Goal: Information Seeking & Learning: Learn about a topic

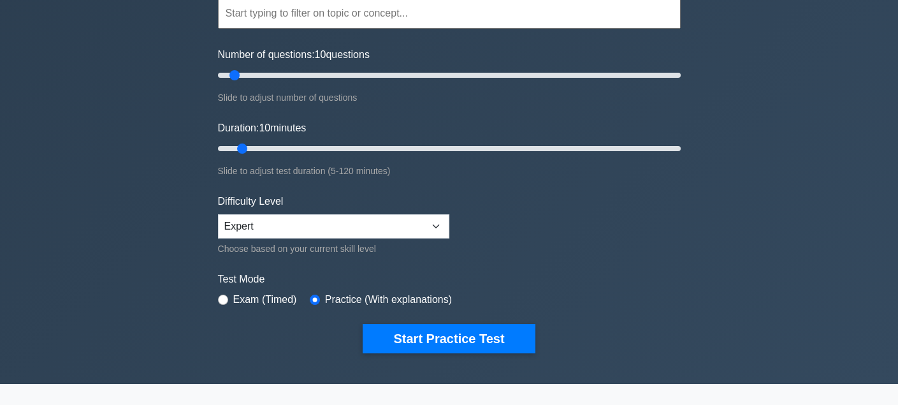
click at [404, 324] on button "Start Practice Test" at bounding box center [449, 338] width 172 height 29
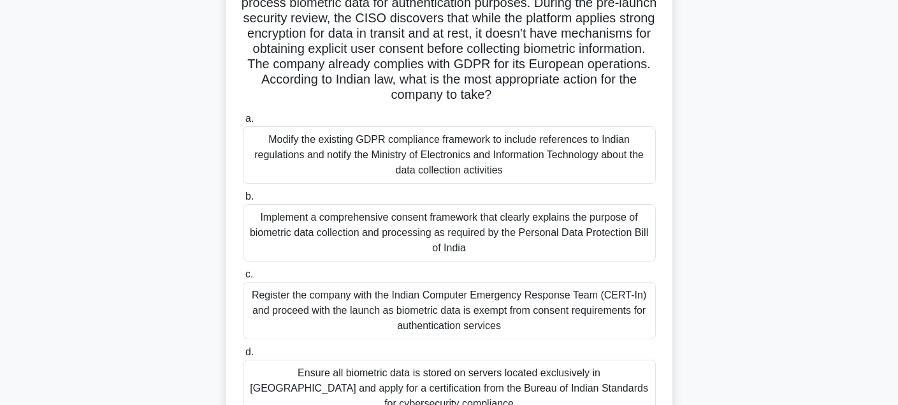
scroll to position [191, 0]
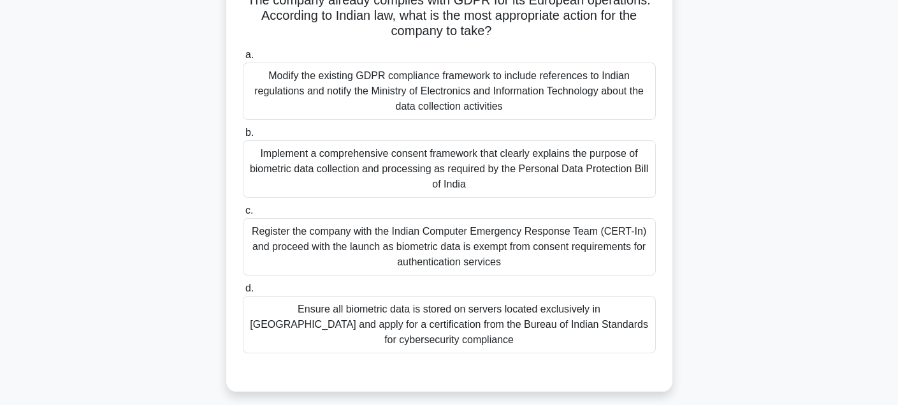
click at [547, 241] on div "Register the company with the Indian Computer Emergency Response Team (CERT-In)…" at bounding box center [449, 246] width 413 height 57
click at [243, 215] on input "c. Register the company with the Indian Computer Emergency Response Team (CERT-…" at bounding box center [243, 210] width 0 height 8
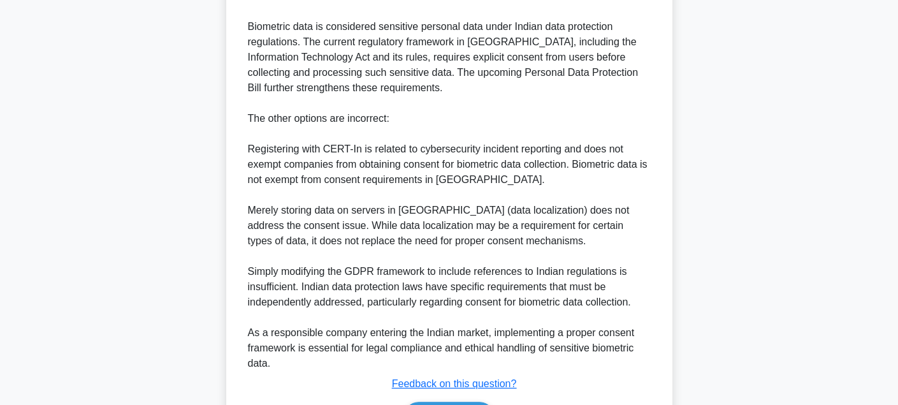
scroll to position [702, 0]
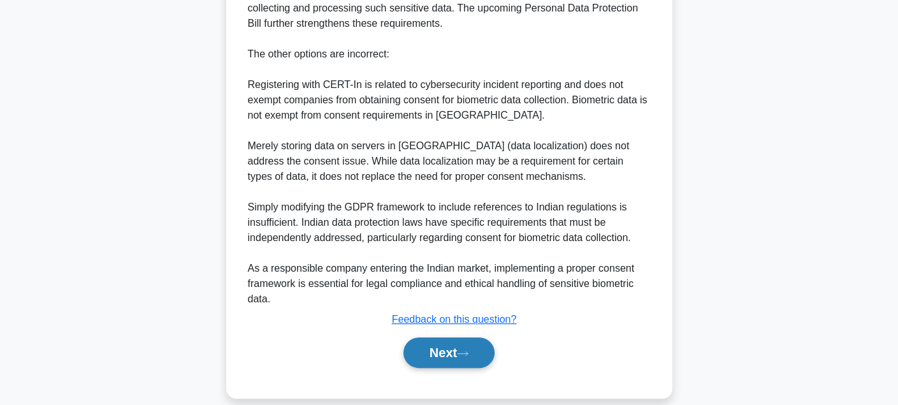
click at [447, 351] on div "Next" at bounding box center [449, 352] width 413 height 41
click at [449, 338] on button "Next" at bounding box center [448, 352] width 91 height 31
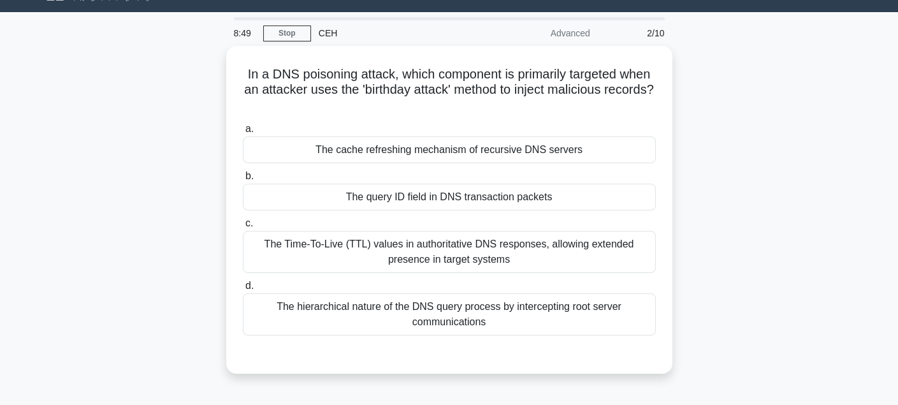
scroll to position [0, 0]
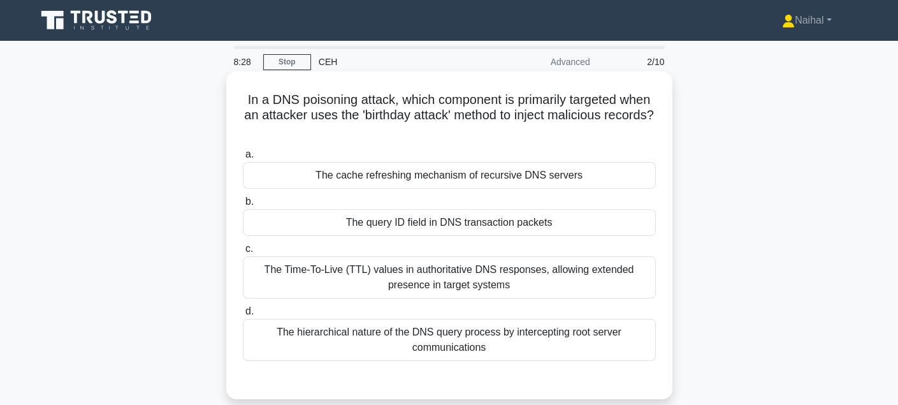
click at [574, 175] on div "The cache refreshing mechanism of recursive DNS servers" at bounding box center [449, 175] width 413 height 27
click at [243, 159] on input "a. The cache refreshing mechanism of recursive DNS servers" at bounding box center [243, 154] width 0 height 8
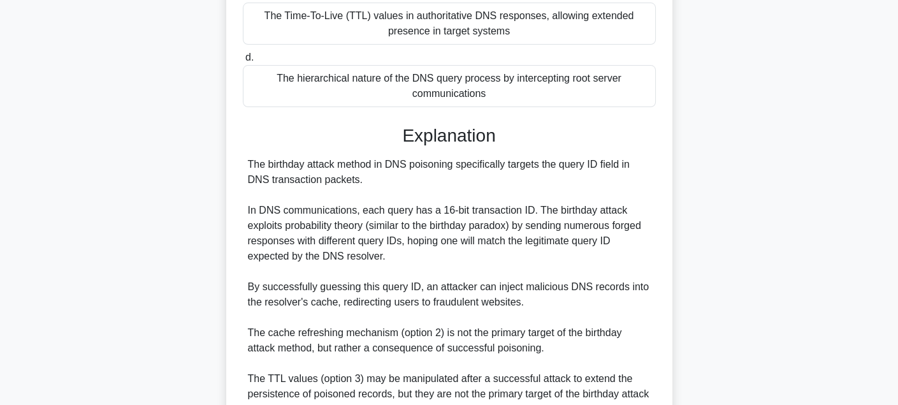
scroll to position [426, 0]
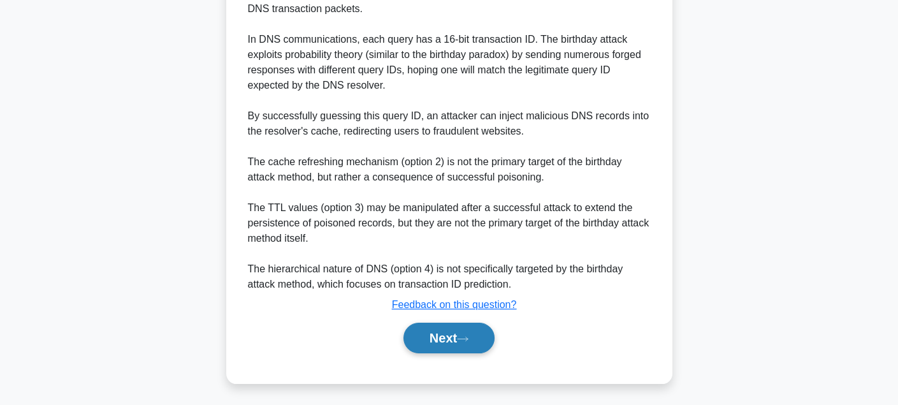
click at [451, 328] on button "Next" at bounding box center [448, 337] width 91 height 31
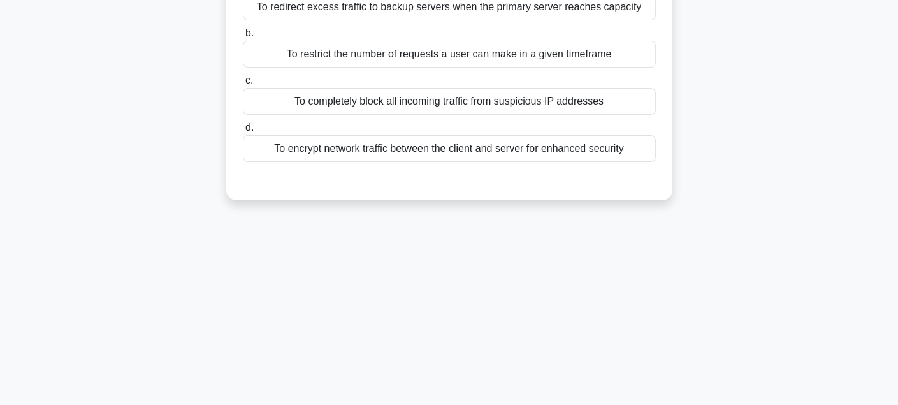
scroll to position [29, 0]
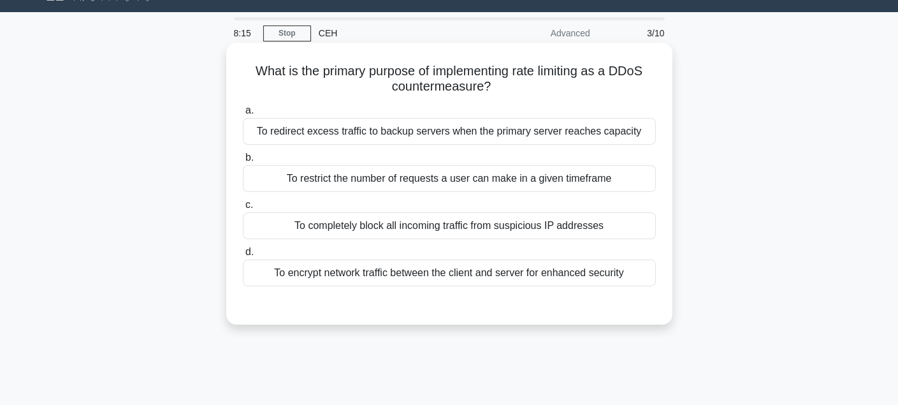
click at [593, 191] on div "To restrict the number of requests a user can make in a given timeframe" at bounding box center [449, 178] width 413 height 27
click at [243, 162] on input "b. To restrict the number of requests a user can make in a given timeframe" at bounding box center [243, 158] width 0 height 8
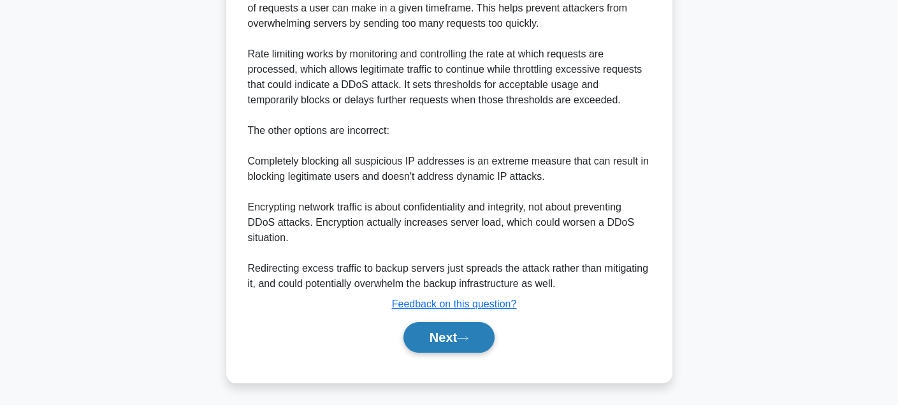
click at [449, 333] on button "Next" at bounding box center [448, 337] width 91 height 31
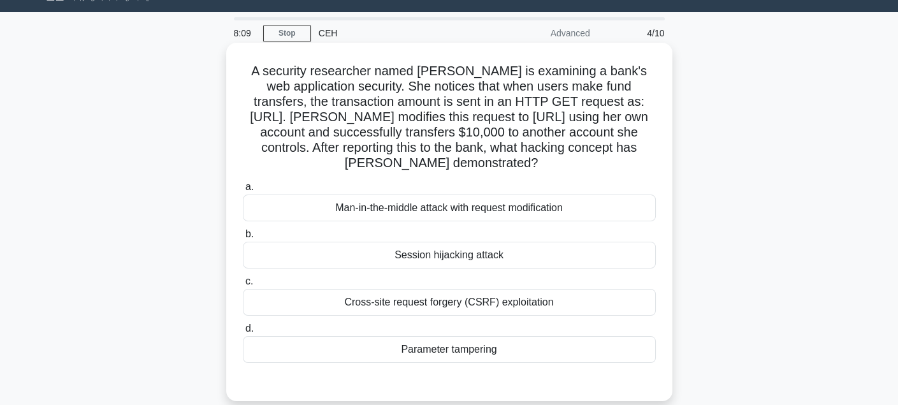
click at [564, 350] on label "d. Parameter tampering" at bounding box center [449, 342] width 413 height 42
click at [243, 333] on input "d. Parameter tampering" at bounding box center [243, 328] width 0 height 8
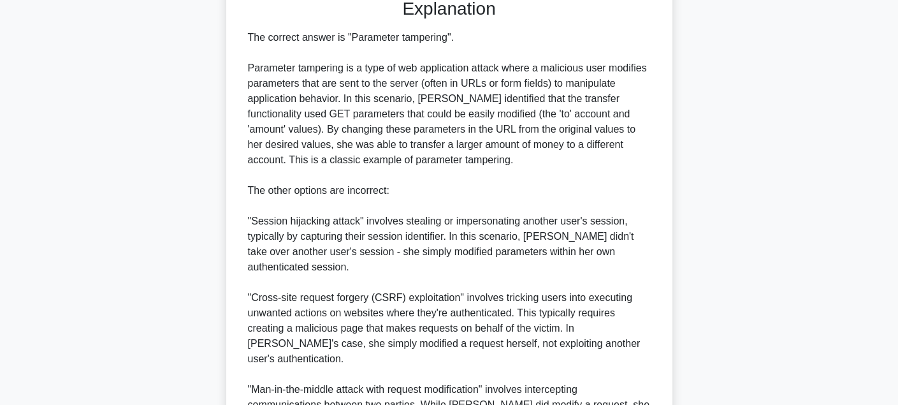
scroll to position [563, 0]
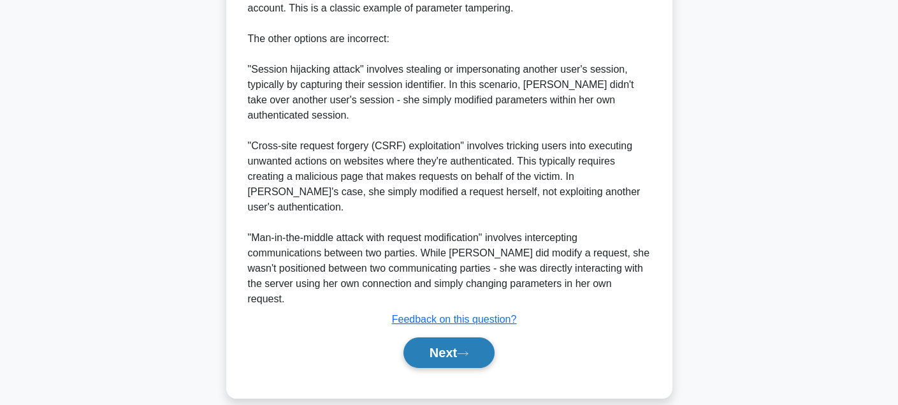
click at [461, 338] on button "Next" at bounding box center [448, 352] width 91 height 31
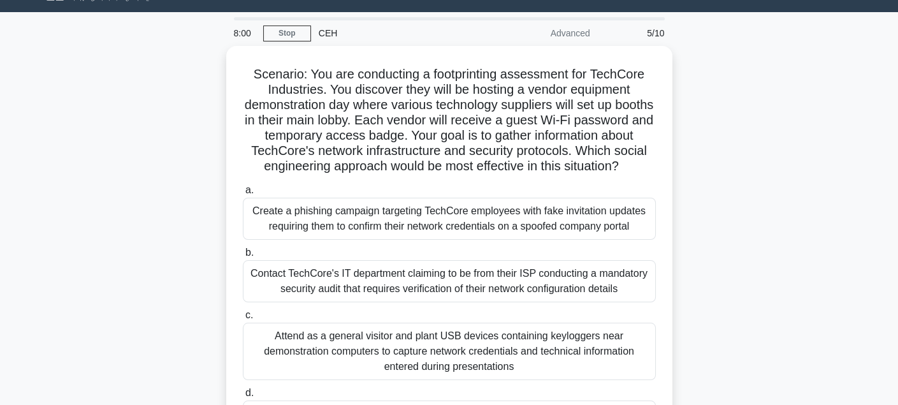
scroll to position [92, 0]
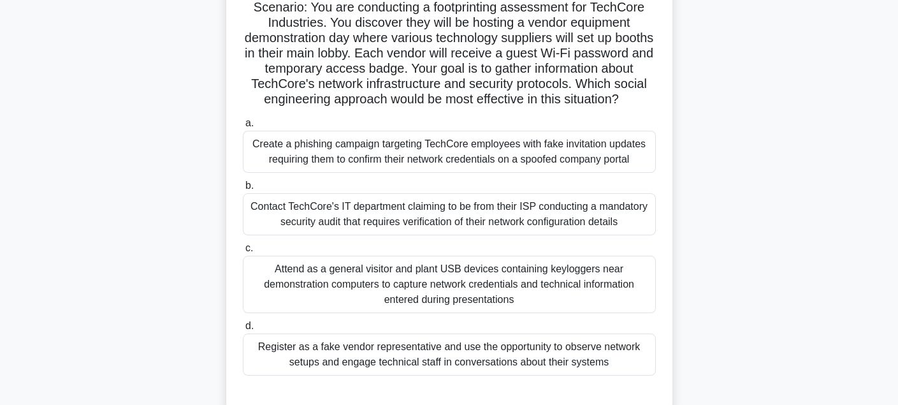
click at [625, 189] on div "a. Create a phishing campaign targeting TechCore employees with fake invitation…" at bounding box center [449, 245] width 428 height 265
click at [621, 189] on div "a. Create a phishing campaign targeting TechCore employees with fake invitation…" at bounding box center [449, 245] width 428 height 265
click at [621, 173] on div "Create a phishing campaign targeting TechCore employees with fake invitation up…" at bounding box center [449, 152] width 413 height 42
click at [243, 127] on input "a. Create a phishing campaign targeting TechCore employees with fake invitation…" at bounding box center [243, 123] width 0 height 8
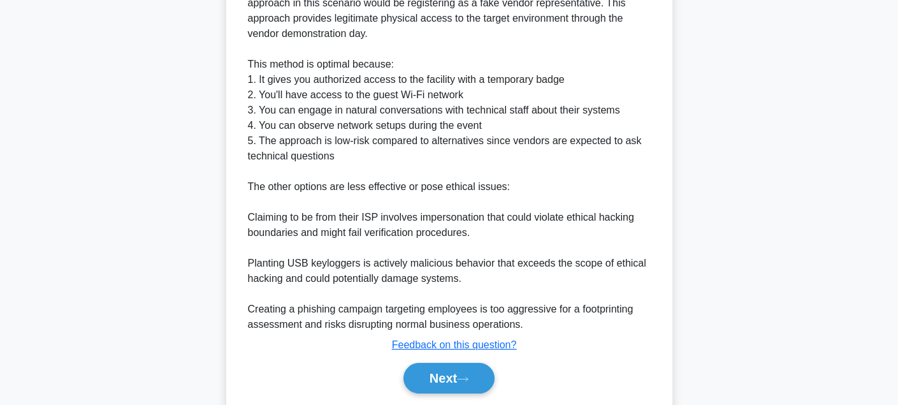
scroll to position [610, 0]
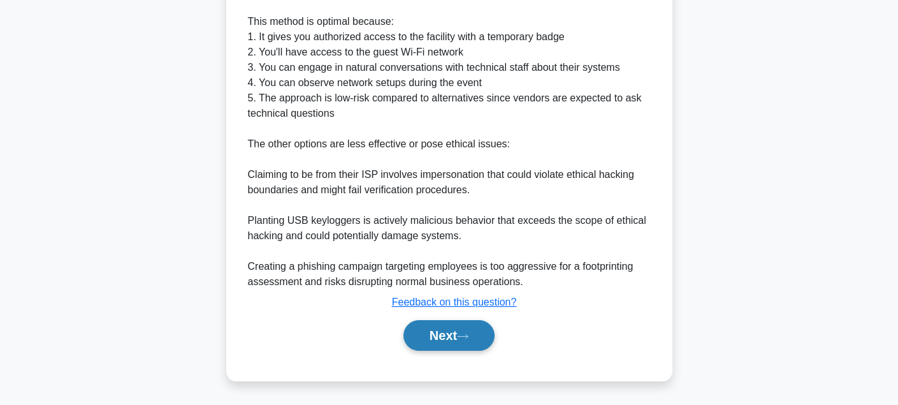
click at [479, 345] on button "Next" at bounding box center [448, 335] width 91 height 31
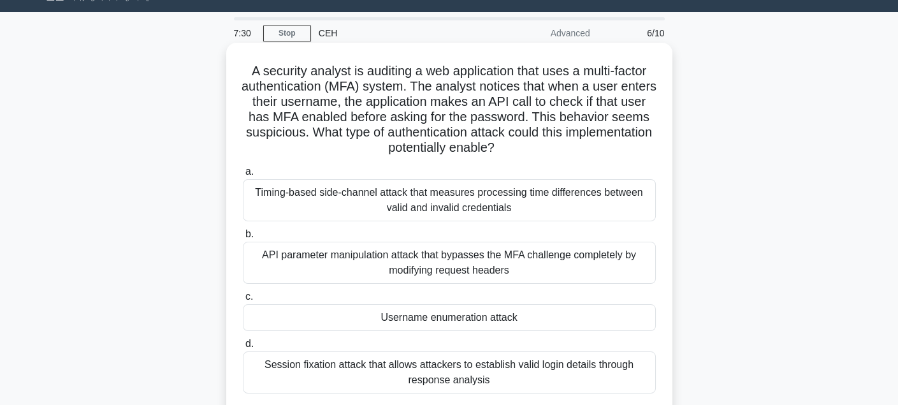
scroll to position [92, 0]
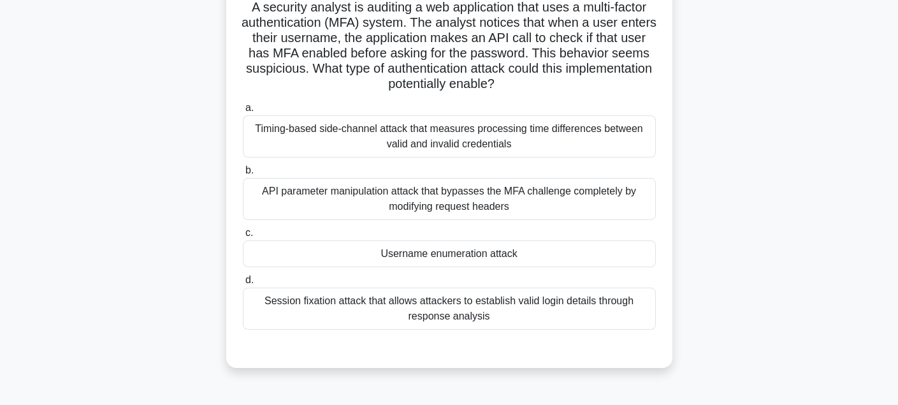
click at [611, 208] on div "API parameter manipulation attack that bypasses the MFA challenge completely by…" at bounding box center [449, 199] width 413 height 42
click at [243, 175] on input "b. API parameter manipulation attack that bypasses the MFA challenge completely…" at bounding box center [243, 170] width 0 height 8
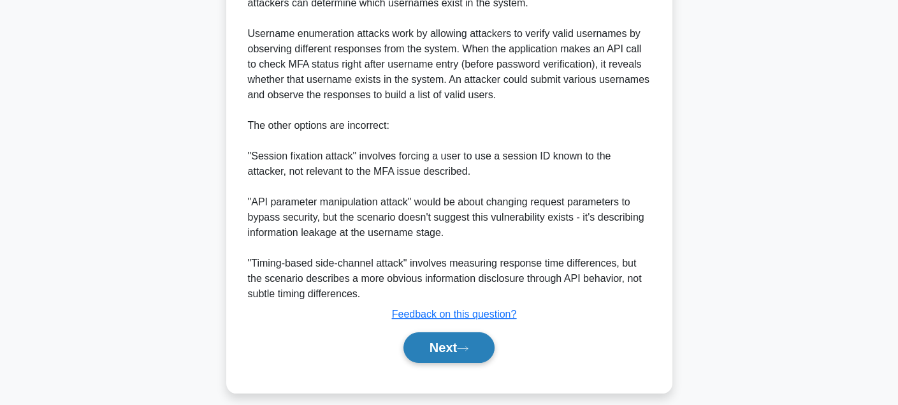
click at [480, 346] on button "Next" at bounding box center [448, 347] width 91 height 31
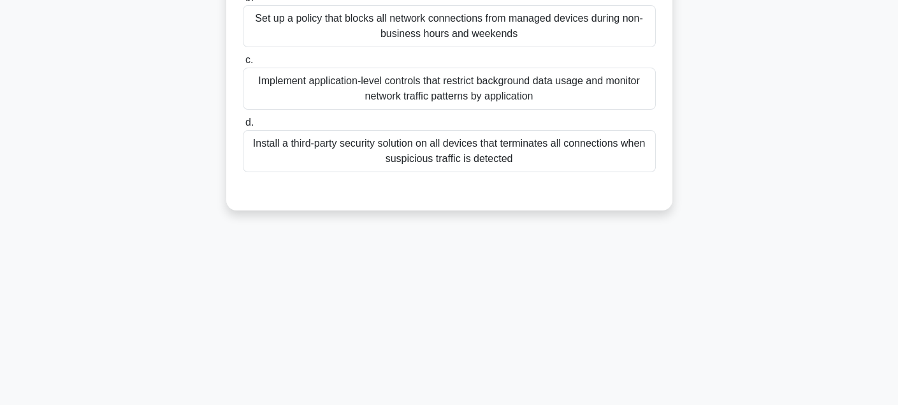
scroll to position [156, 0]
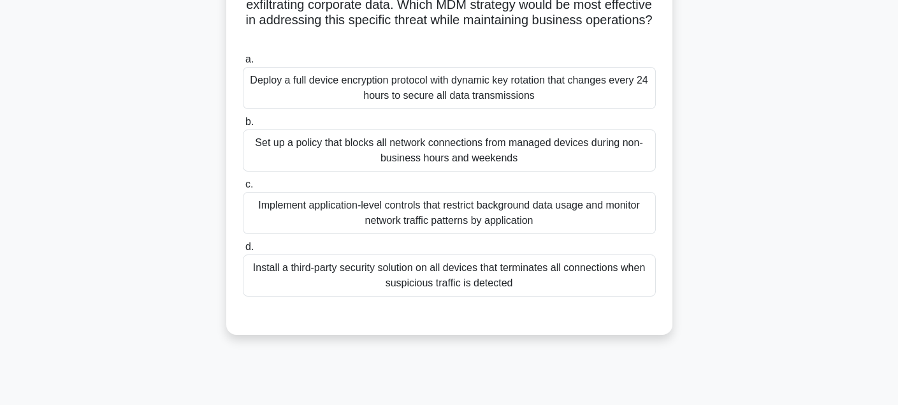
click at [595, 89] on div "Deploy a full device encryption protocol with dynamic key rotation that changes…" at bounding box center [449, 88] width 413 height 42
click at [243, 64] on input "a. Deploy a full device encryption protocol with dynamic key rotation that chan…" at bounding box center [243, 59] width 0 height 8
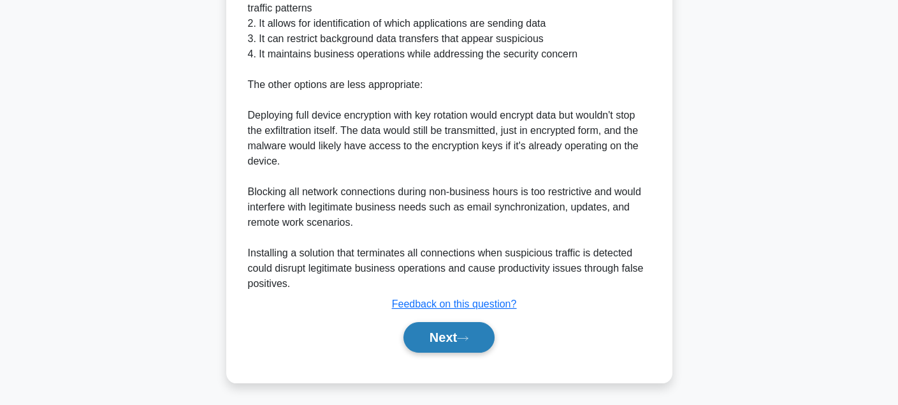
click at [460, 330] on button "Next" at bounding box center [448, 337] width 91 height 31
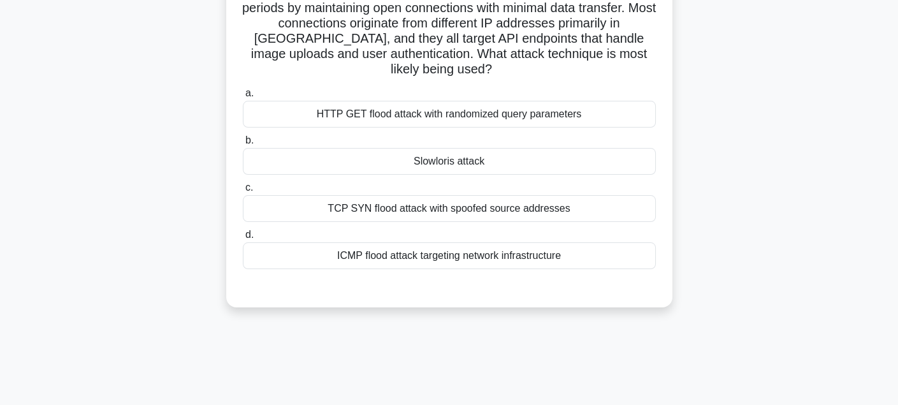
scroll to position [92, 0]
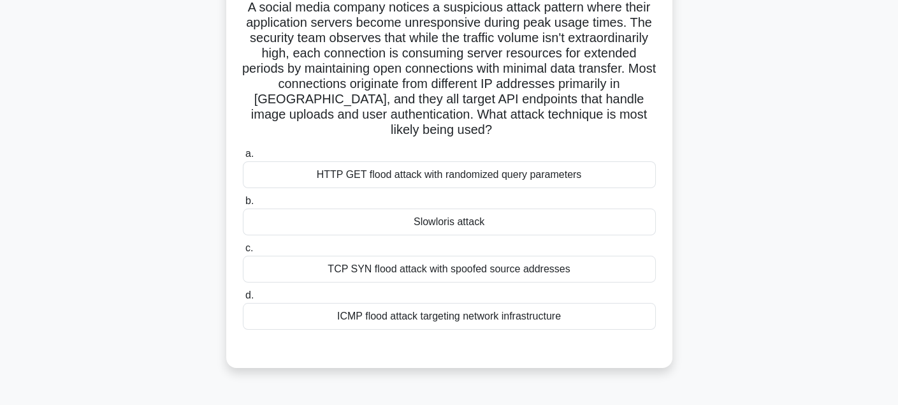
click at [504, 194] on div "a. HTTP GET flood attack with randomized query parameters b. Slowloris attack c." at bounding box center [449, 237] width 428 height 189
click at [521, 220] on div "Slowloris attack" at bounding box center [449, 221] width 413 height 27
click at [243, 205] on input "b. Slowloris attack" at bounding box center [243, 201] width 0 height 8
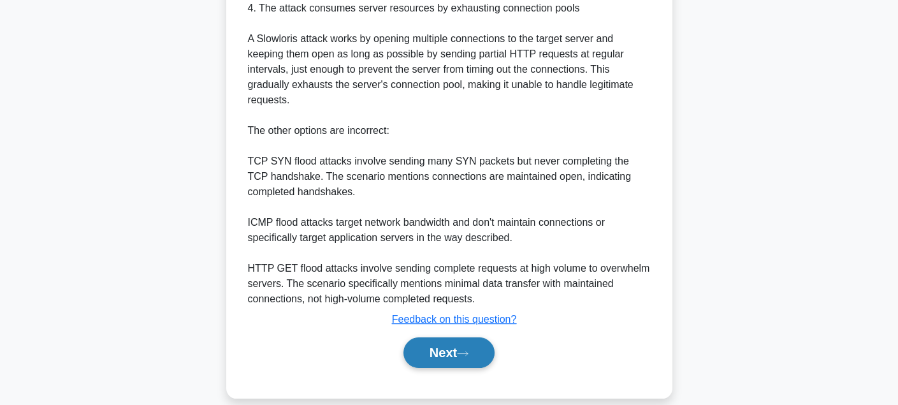
click at [413, 337] on button "Next" at bounding box center [448, 352] width 91 height 31
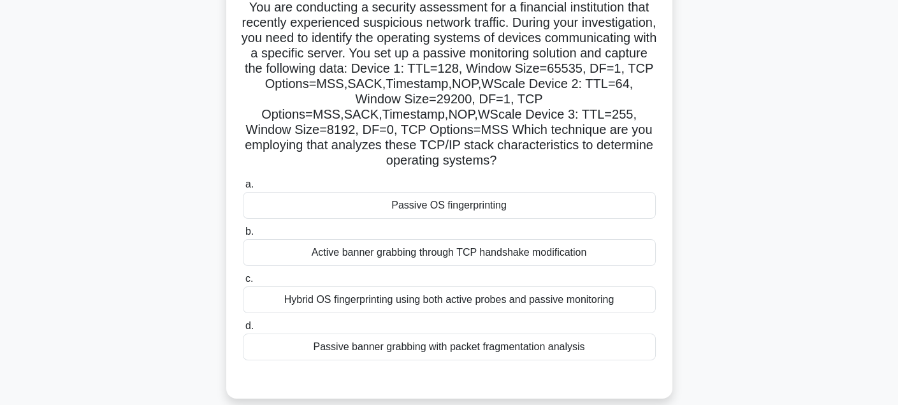
click at [558, 263] on div "Active banner grabbing through TCP handshake modification" at bounding box center [449, 252] width 413 height 27
click at [243, 236] on input "b. Active banner grabbing through TCP handshake modification" at bounding box center [243, 232] width 0 height 8
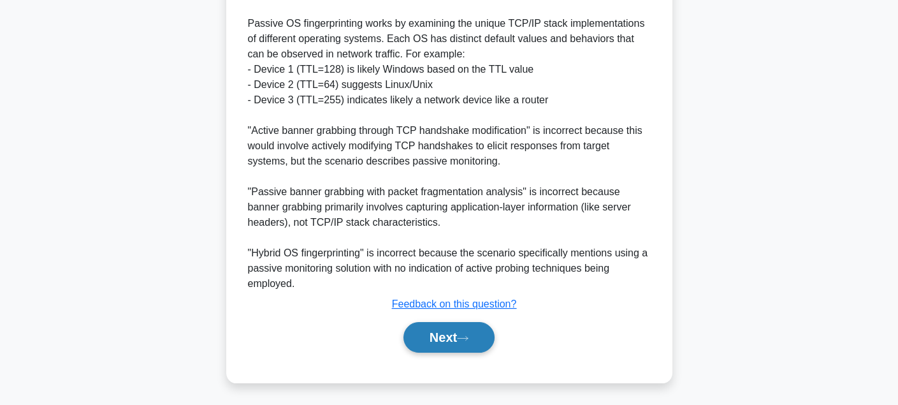
click at [484, 332] on button "Next" at bounding box center [448, 337] width 91 height 31
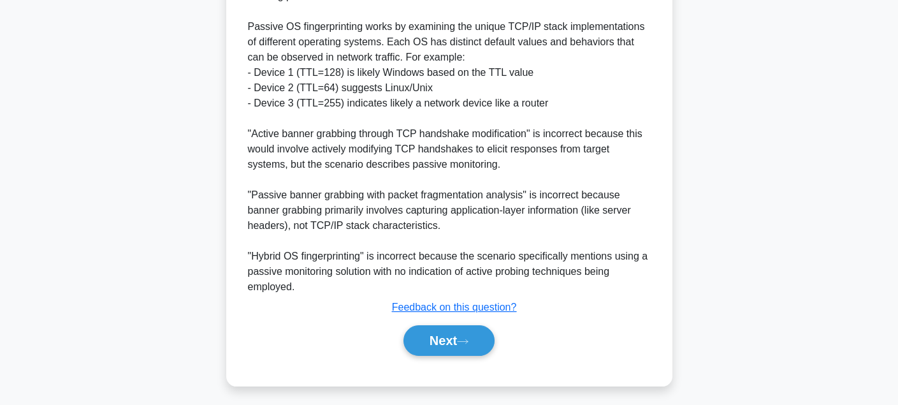
scroll to position [284, 0]
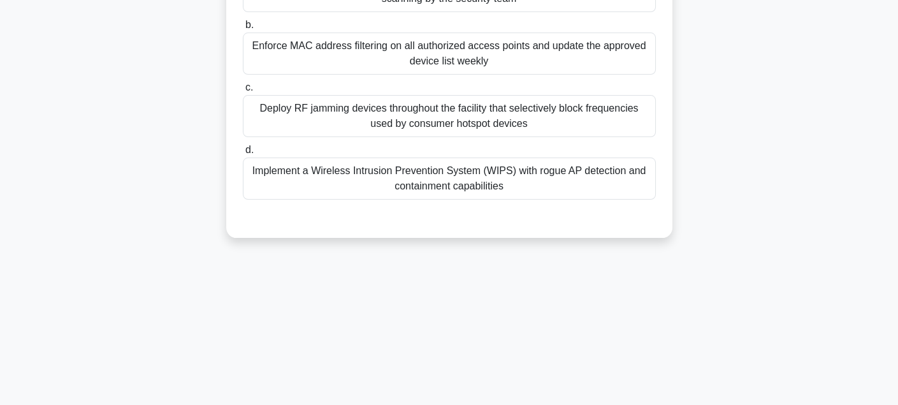
click at [542, 166] on div "Implement a Wireless Intrusion Prevention System (WIPS) with rogue AP detection…" at bounding box center [449, 178] width 413 height 42
click at [243, 154] on input "d. Implement a Wireless Intrusion Prevention System (WIPS) with rogue AP detect…" at bounding box center [243, 150] width 0 height 8
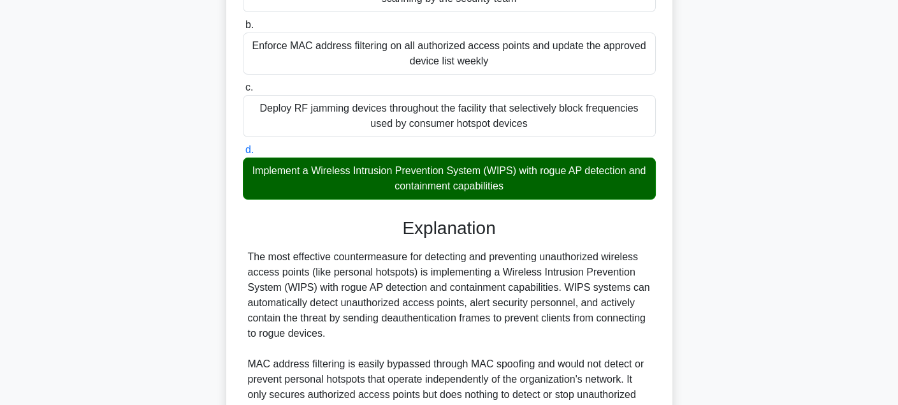
scroll to position [539, 0]
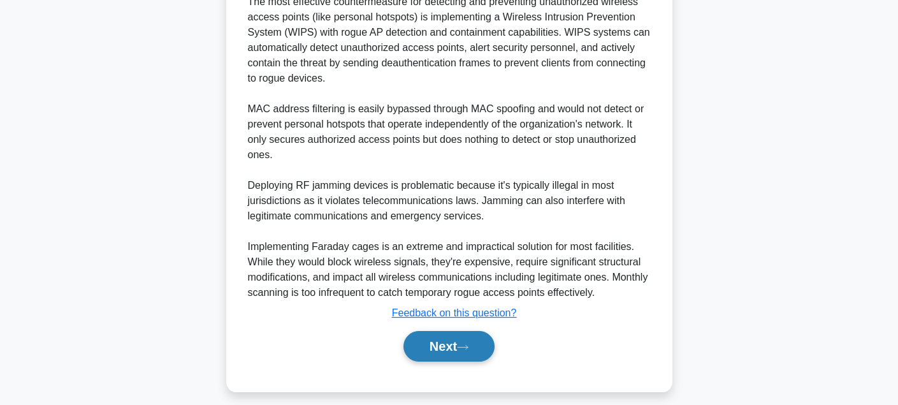
click at [474, 352] on button "Next" at bounding box center [448, 346] width 91 height 31
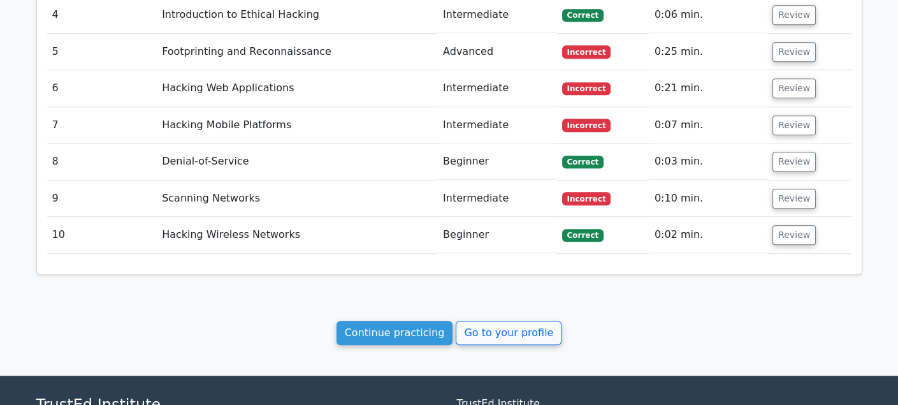
scroll to position [1954, 0]
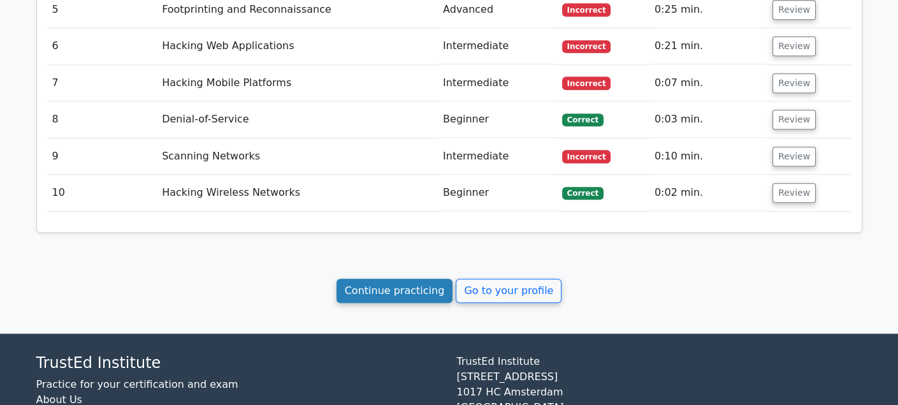
click at [440, 279] on link "Continue practicing" at bounding box center [395, 291] width 117 height 24
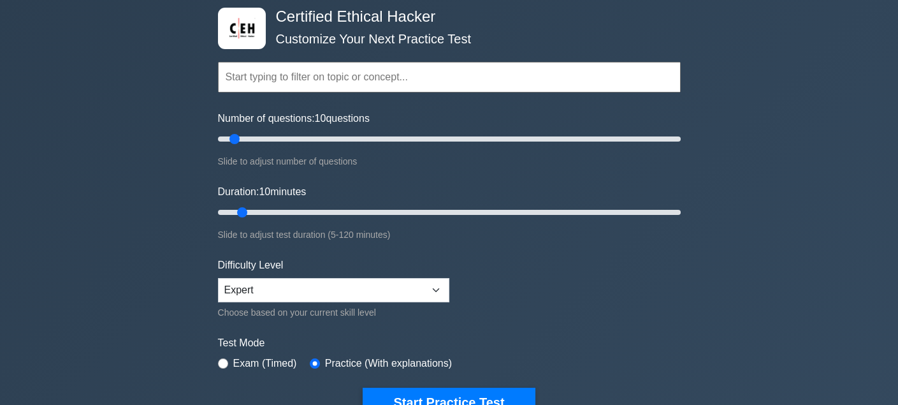
scroll to position [127, 0]
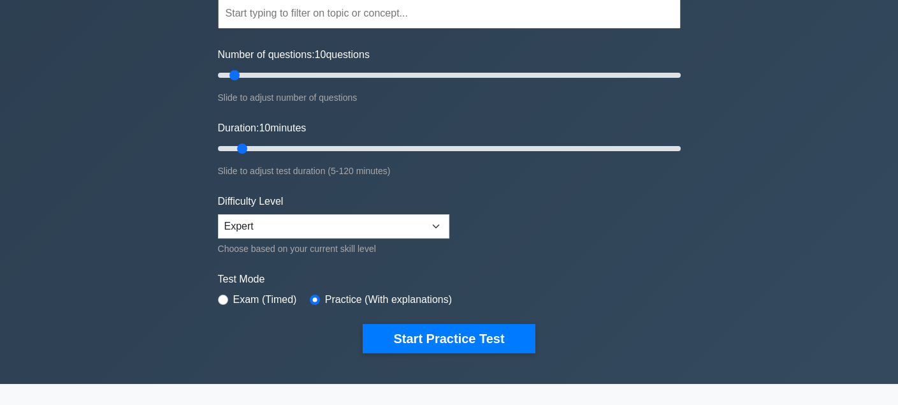
click at [472, 20] on input "text" at bounding box center [449, 13] width 463 height 31
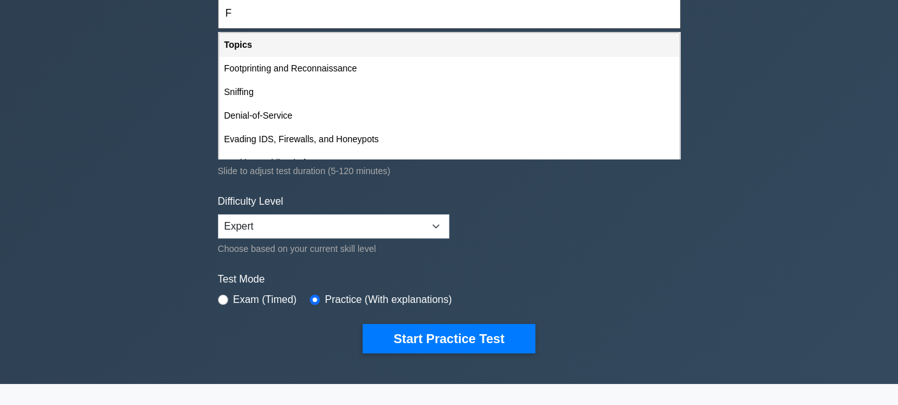
type input "Fo"
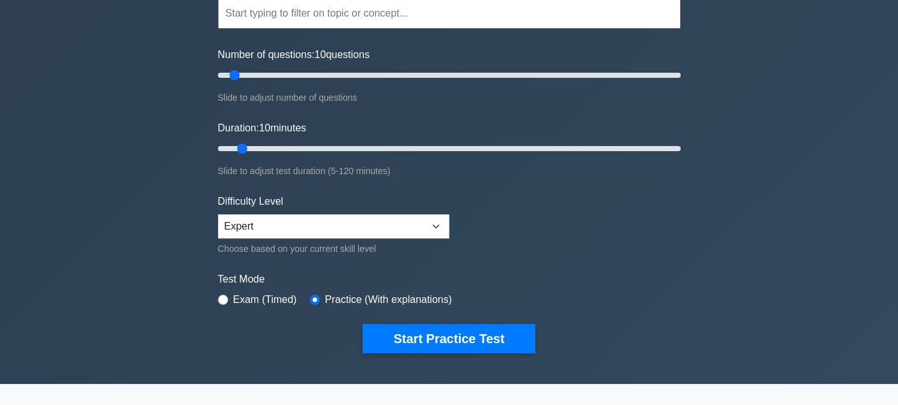
click at [567, 210] on form "Topics Introduction to Ethical Hacking Footprinting and Reconnaissance Scanning…" at bounding box center [449, 156] width 463 height 394
click at [395, 214] on select "Beginner Intermediate Expert" at bounding box center [333, 226] width 231 height 24
select select "beginner"
click at [218, 214] on select "Beginner Intermediate Expert" at bounding box center [333, 226] width 231 height 24
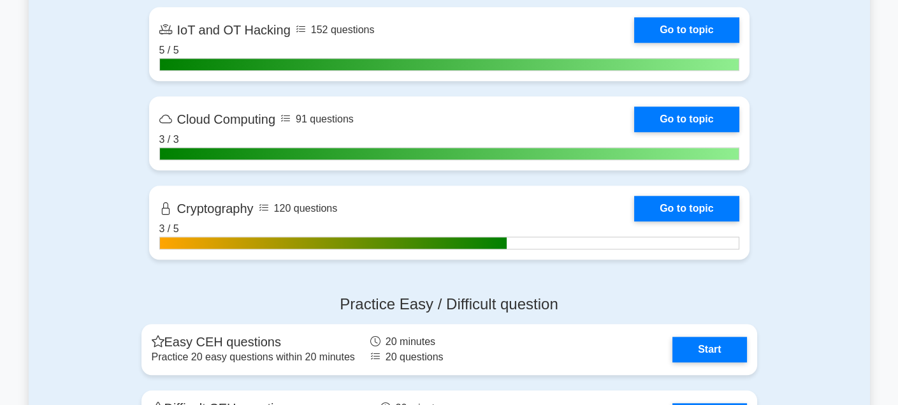
scroll to position [2294, 0]
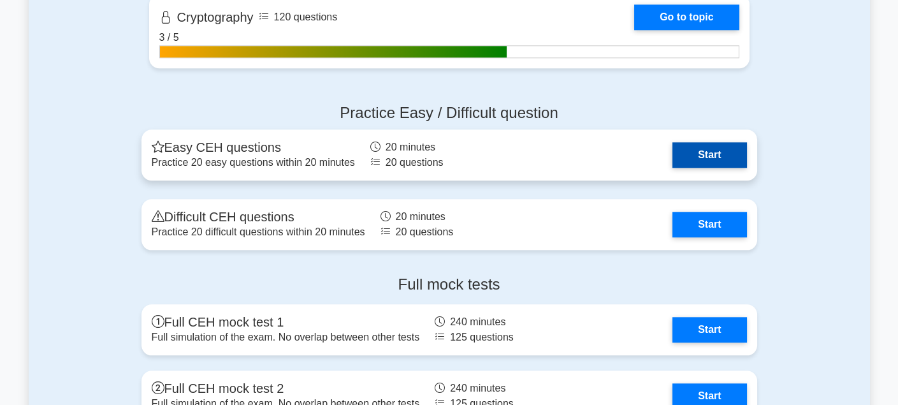
click at [695, 161] on link "Start" at bounding box center [709, 154] width 74 height 25
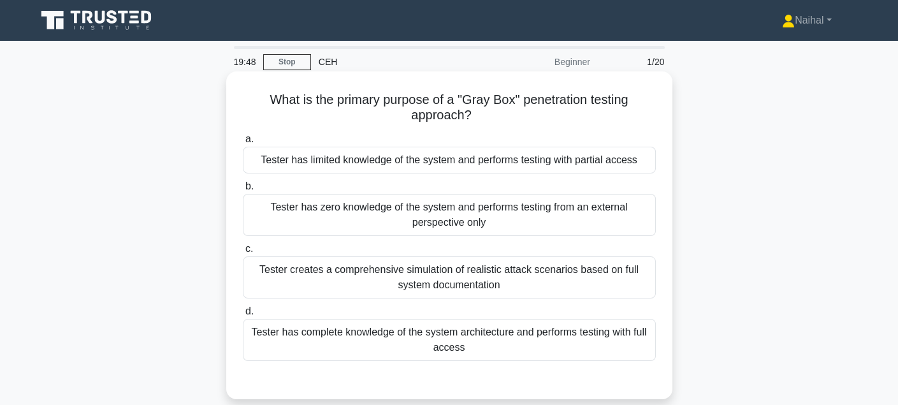
click at [535, 159] on div "Tester has limited knowledge of the system and performs testing with partial ac…" at bounding box center [449, 160] width 413 height 27
click at [243, 143] on input "a. Tester has limited knowledge of the system and performs testing with partial…" at bounding box center [243, 139] width 0 height 8
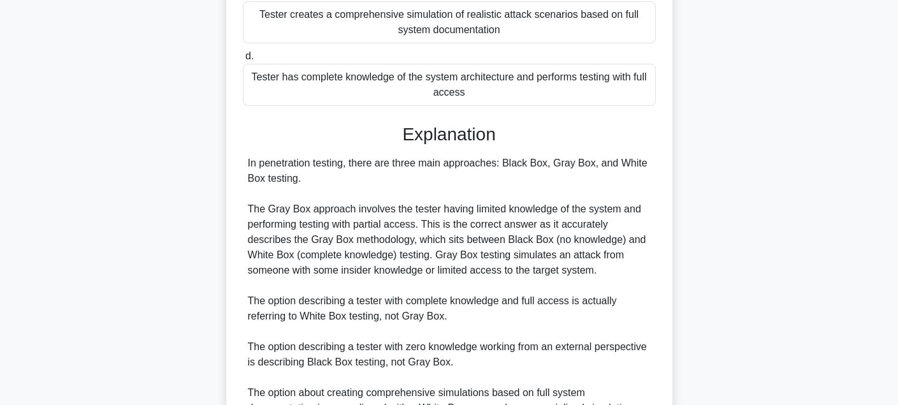
scroll to position [395, 0]
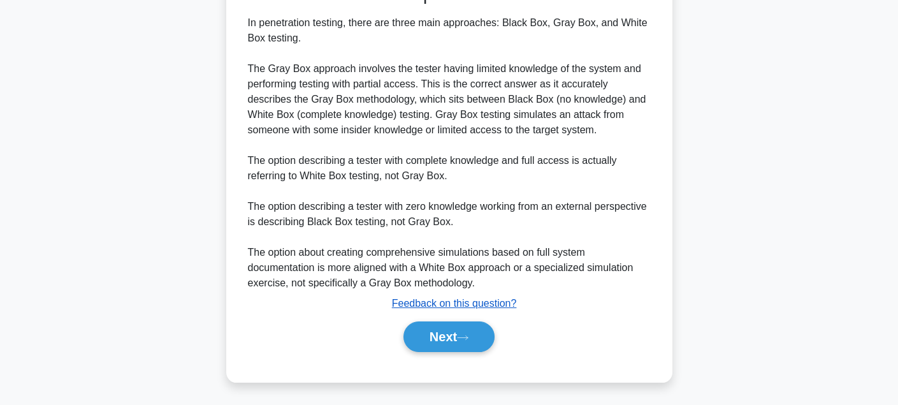
click at [438, 307] on u "Feedback on this question?" at bounding box center [454, 303] width 125 height 11
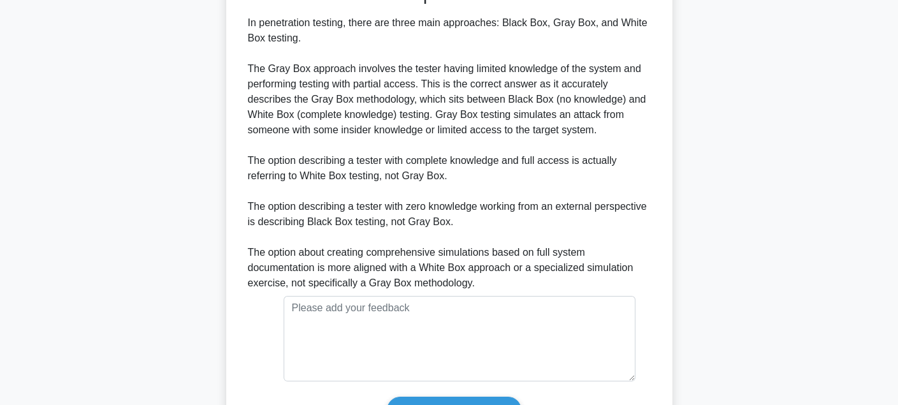
scroll to position [506, 0]
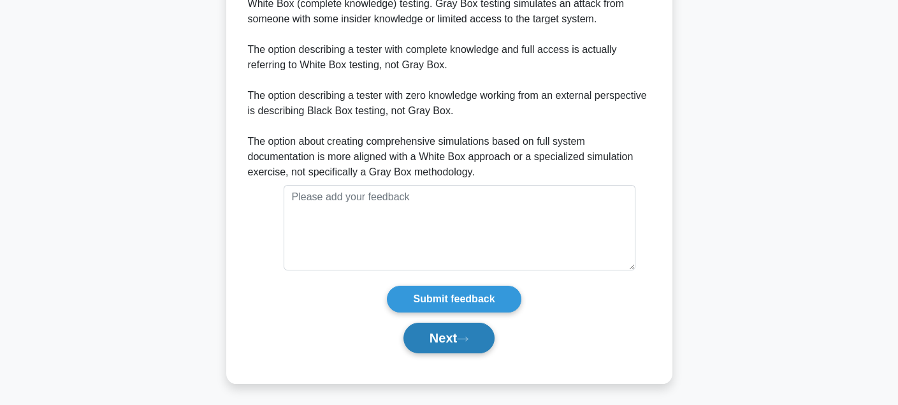
click at [430, 331] on button "Next" at bounding box center [448, 337] width 91 height 31
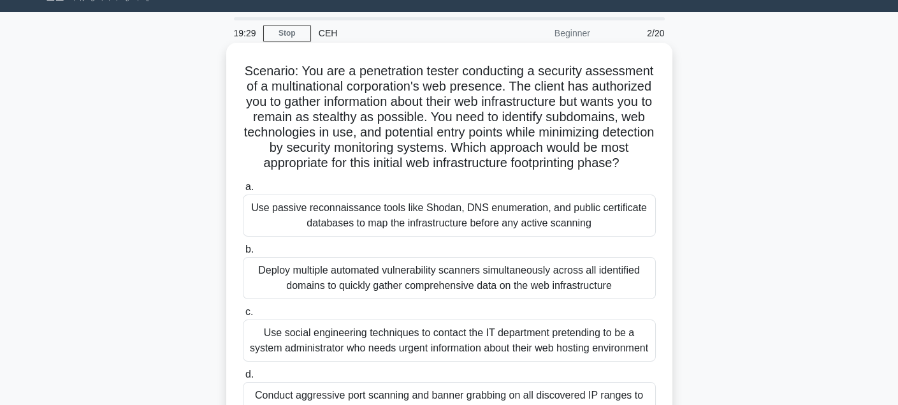
scroll to position [92, 0]
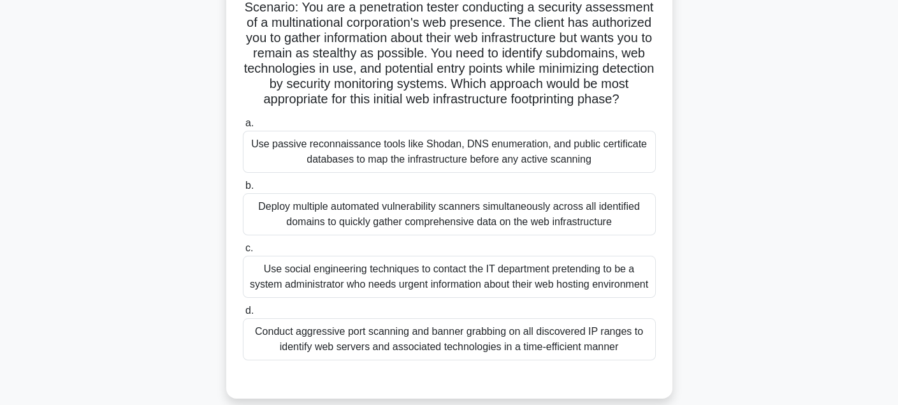
click at [468, 152] on div "Use passive reconnaissance tools like Shodan, DNS enumeration, and public certi…" at bounding box center [449, 152] width 413 height 42
click at [243, 127] on input "a. Use passive reconnaissance tools like Shodan, DNS enumeration, and public ce…" at bounding box center [243, 123] width 0 height 8
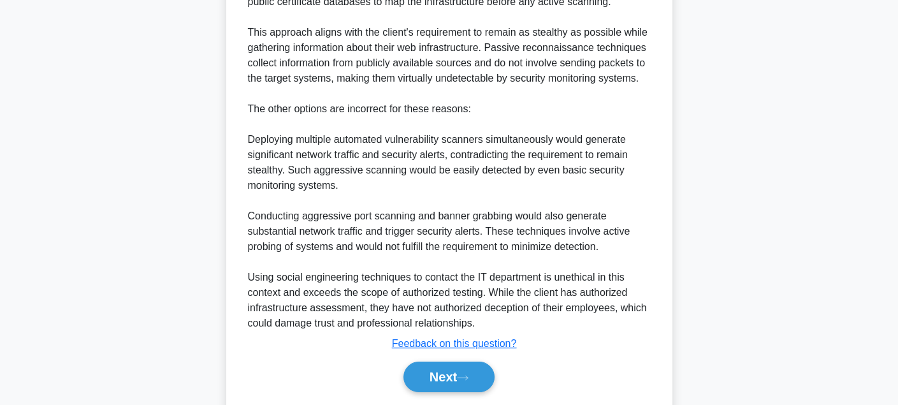
scroll to position [625, 0]
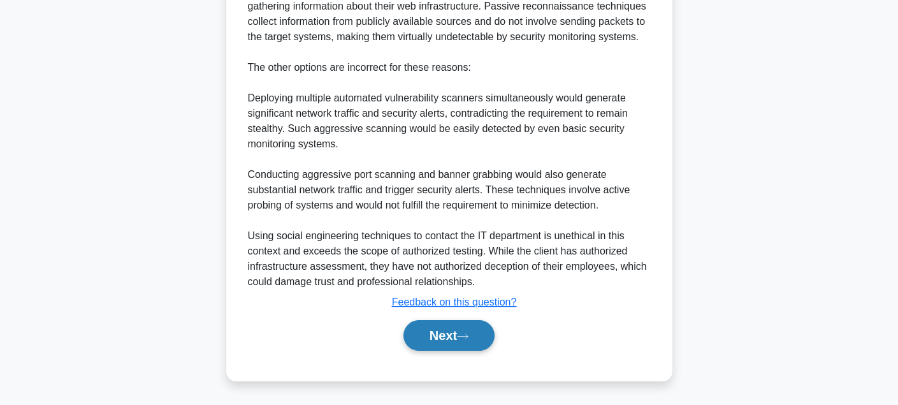
click at [414, 344] on button "Next" at bounding box center [448, 335] width 91 height 31
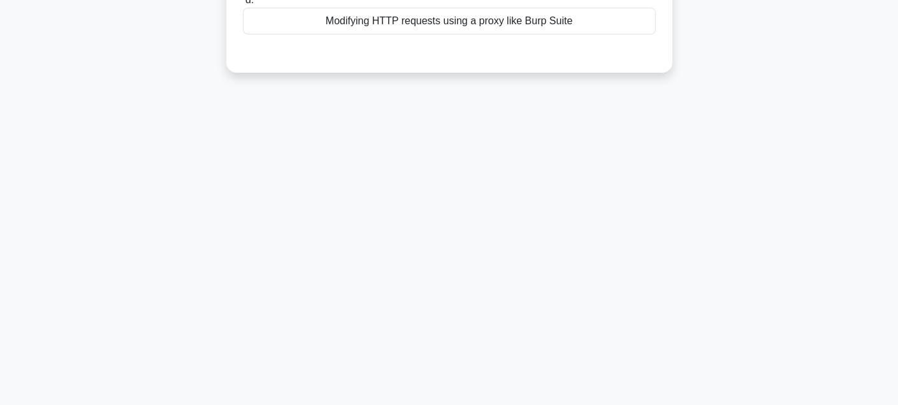
scroll to position [29, 0]
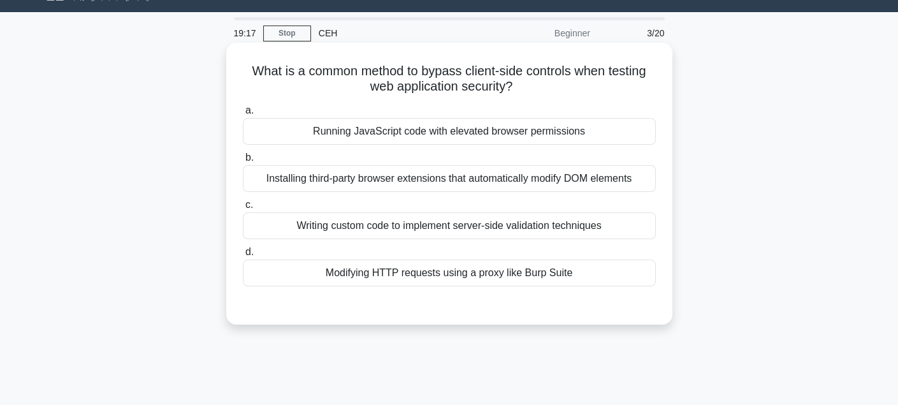
click at [588, 266] on div "Modifying HTTP requests using a proxy like Burp Suite" at bounding box center [449, 272] width 413 height 27
click at [243, 256] on input "d. Modifying HTTP requests using a proxy like Burp Suite" at bounding box center [243, 252] width 0 height 8
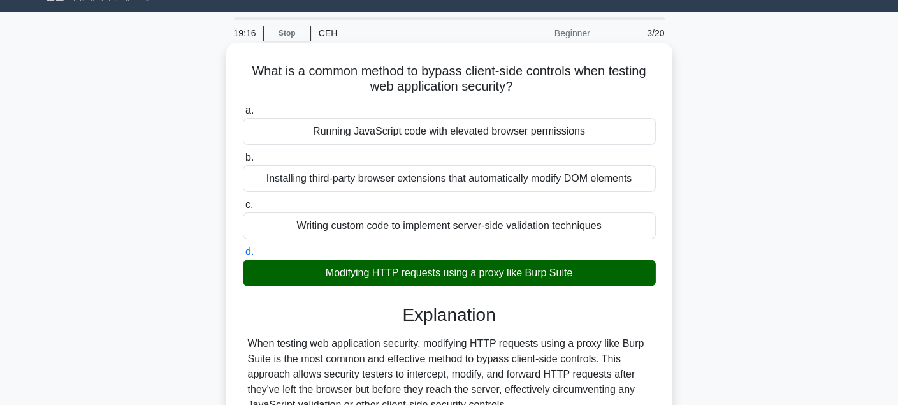
scroll to position [333, 0]
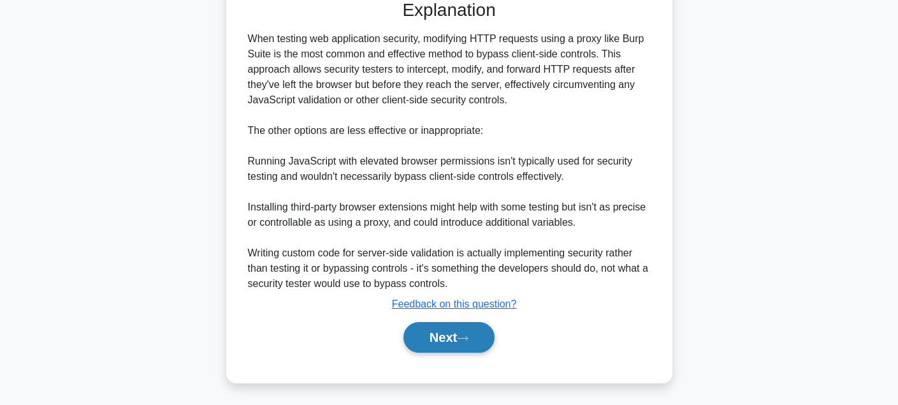
drag, startPoint x: 468, startPoint y: 360, endPoint x: 467, endPoint y: 344, distance: 16.6
click at [468, 360] on div "a. Running JavaScript code with elevated browser permissions b. Installing thir…" at bounding box center [450, 81] width 416 height 572
click at [475, 318] on div "Next" at bounding box center [449, 337] width 413 height 41
click at [474, 322] on button "Next" at bounding box center [448, 337] width 91 height 31
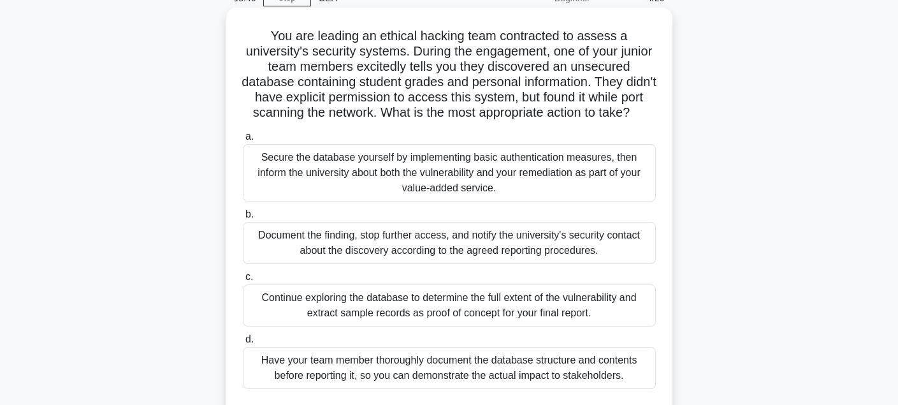
scroll to position [127, 0]
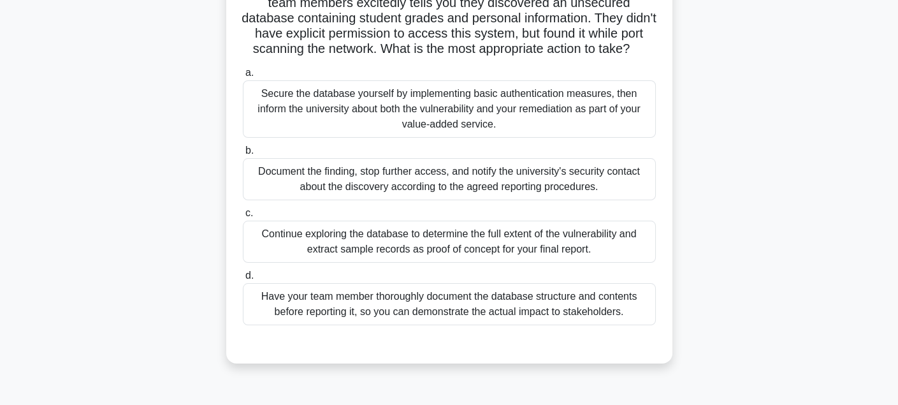
click at [403, 196] on div "Document the finding, stop further access, and notify the university's security…" at bounding box center [449, 179] width 413 height 42
click at [488, 200] on div "Document the finding, stop further access, and notify the university's security…" at bounding box center [449, 179] width 413 height 42
click at [243, 155] on input "b. Document the finding, stop further access, and notify the university's secur…" at bounding box center [243, 151] width 0 height 8
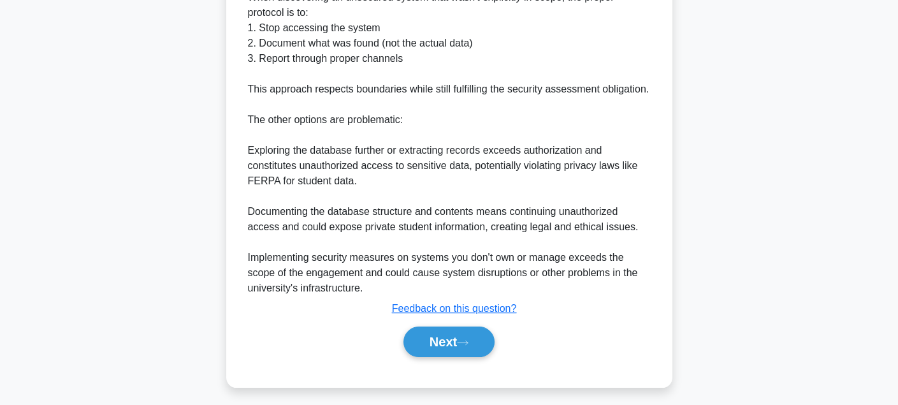
scroll to position [593, 0]
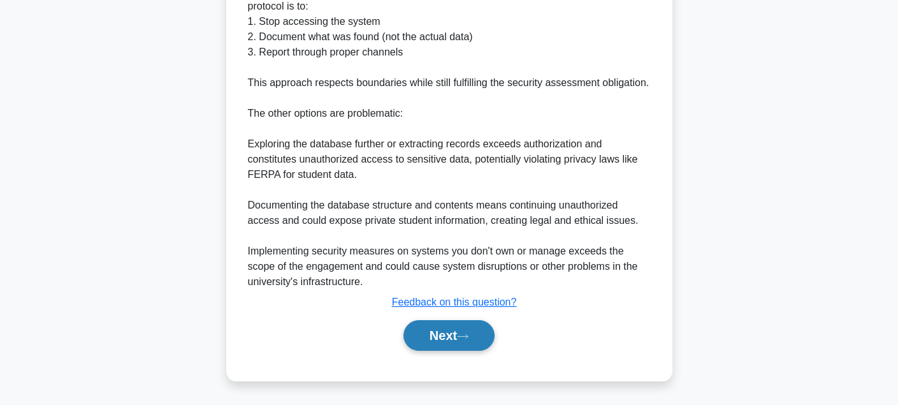
click at [443, 345] on button "Next" at bounding box center [448, 335] width 91 height 31
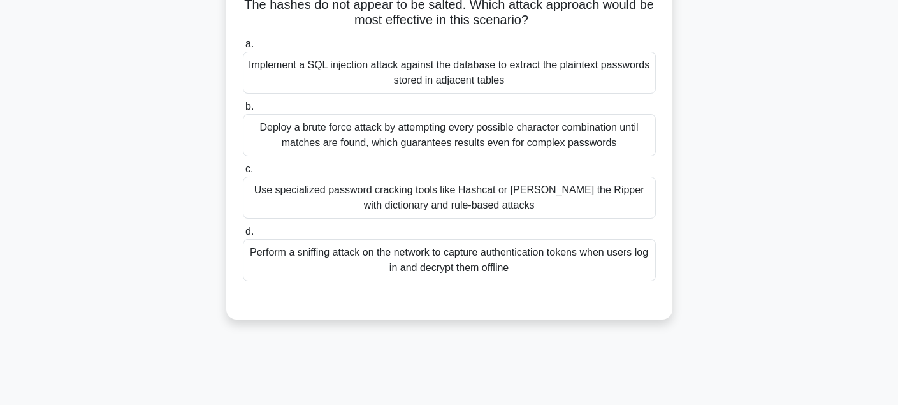
scroll to position [92, 0]
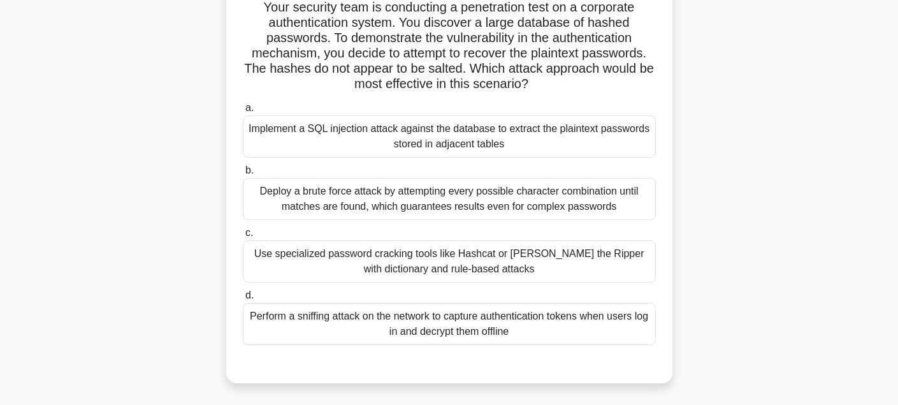
click at [438, 257] on div "Use specialized password cracking tools like Hashcat or John the Ripper with di…" at bounding box center [449, 261] width 413 height 42
click at [243, 237] on input "c. Use specialized password cracking tools like Hashcat or John the Ripper with…" at bounding box center [243, 233] width 0 height 8
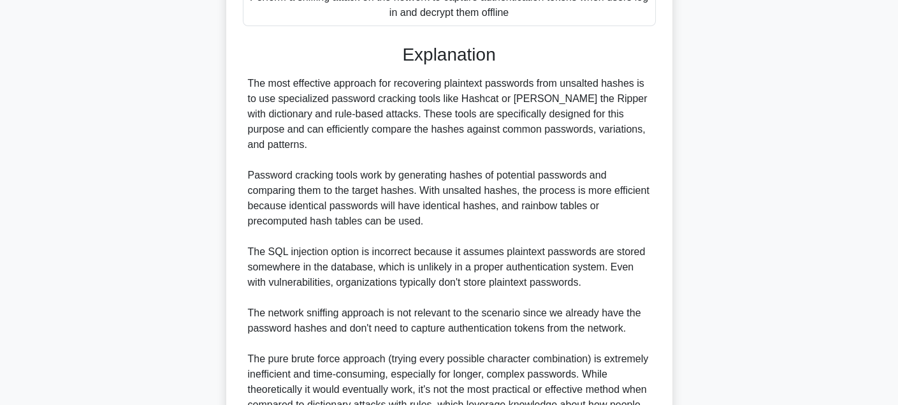
scroll to position [548, 0]
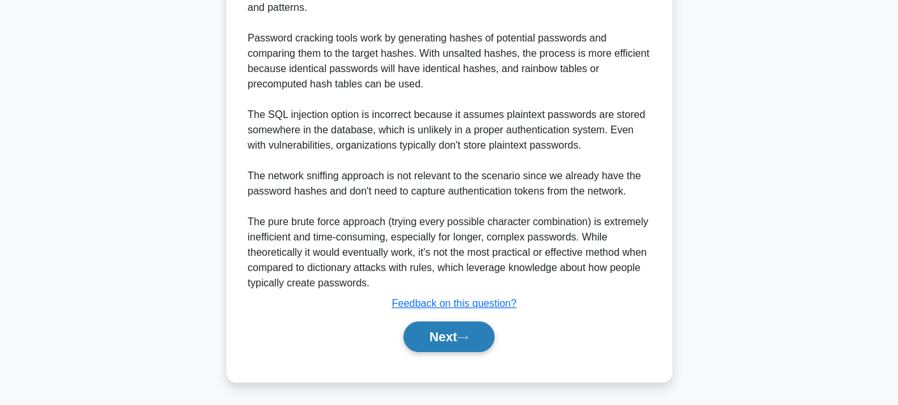
click at [424, 331] on button "Next" at bounding box center [448, 336] width 91 height 31
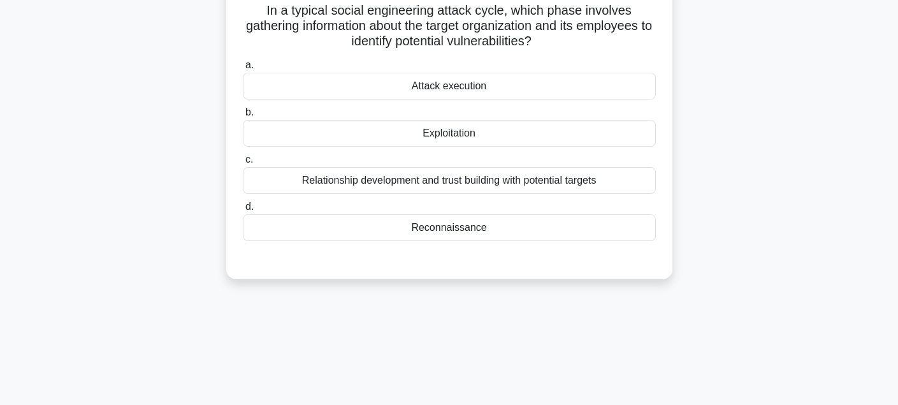
scroll to position [29, 0]
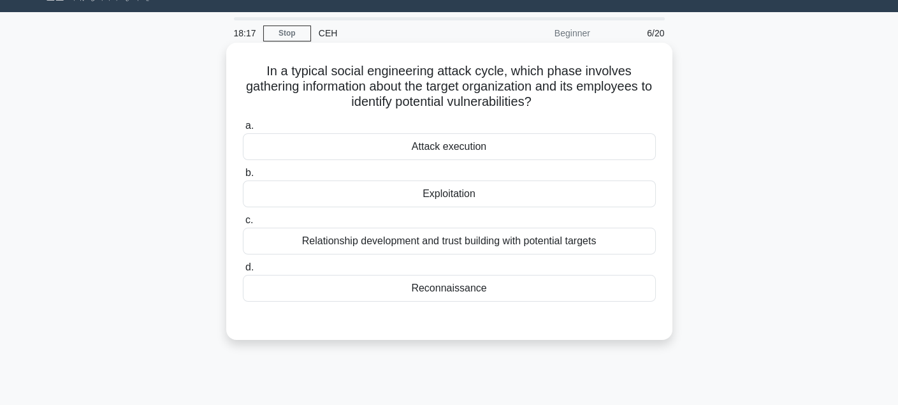
click at [481, 283] on div "Reconnaissance" at bounding box center [449, 288] width 413 height 27
click at [243, 272] on input "d. Reconnaissance" at bounding box center [243, 267] width 0 height 8
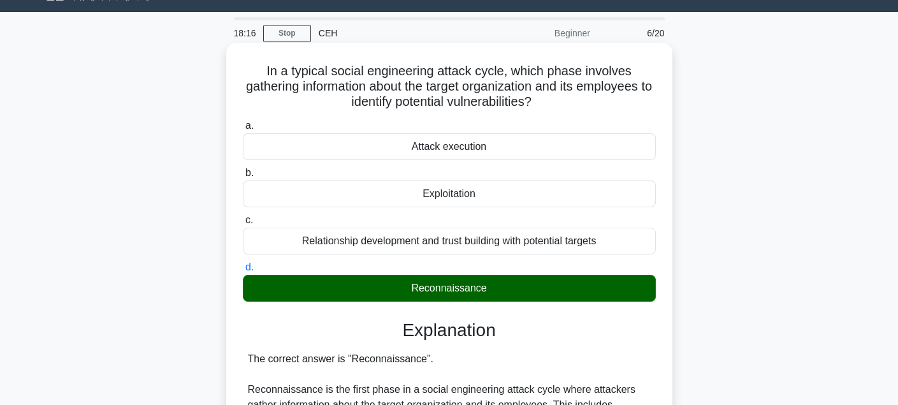
scroll to position [349, 0]
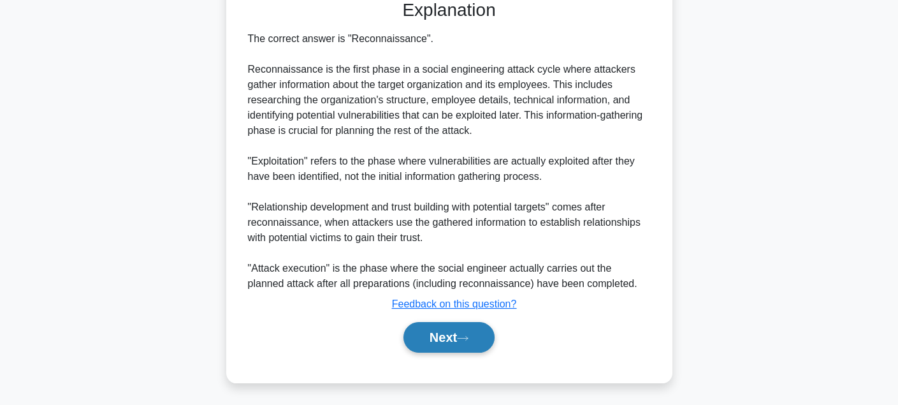
click at [405, 323] on div "Next" at bounding box center [449, 337] width 418 height 31
click at [421, 344] on button "Next" at bounding box center [448, 337] width 91 height 31
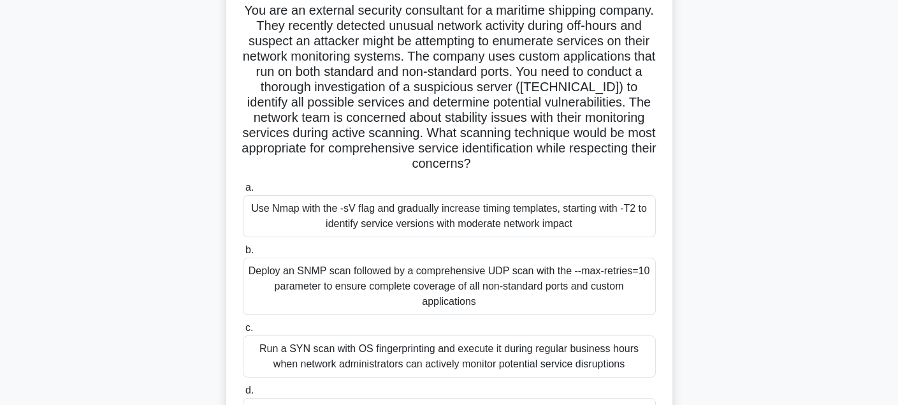
scroll to position [156, 0]
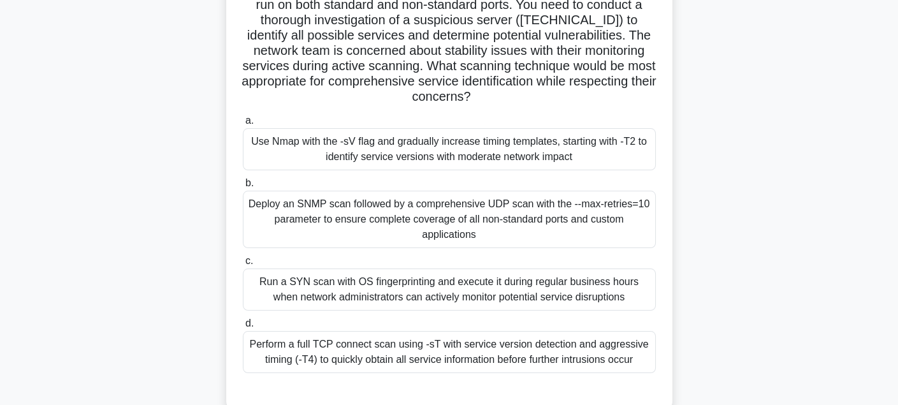
click at [337, 170] on div "a. Use Nmap with the -sV flag and gradually increase timing templates, starting…" at bounding box center [449, 242] width 428 height 265
click at [354, 166] on div "Use Nmap with the -sV flag and gradually increase timing templates, starting wi…" at bounding box center [449, 149] width 413 height 42
click at [513, 136] on div "Use Nmap with the -sV flag and gradually increase timing templates, starting wi…" at bounding box center [449, 149] width 413 height 42
click at [243, 125] on input "a. Use Nmap with the -sV flag and gradually increase timing templates, starting…" at bounding box center [243, 121] width 0 height 8
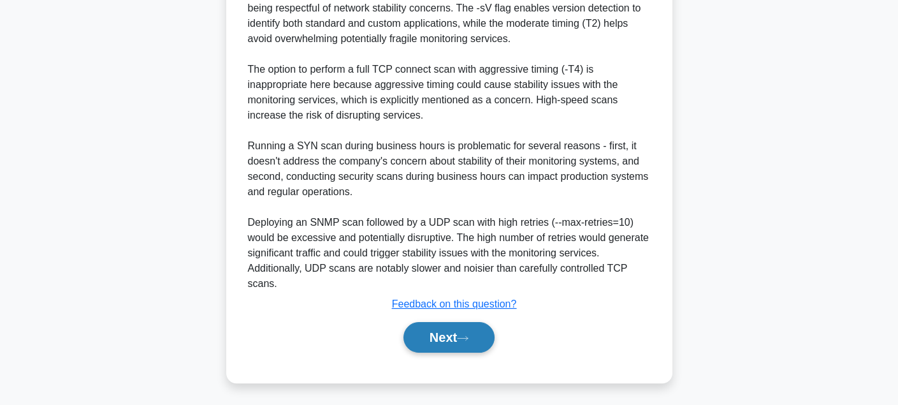
click at [435, 327] on button "Next" at bounding box center [448, 337] width 91 height 31
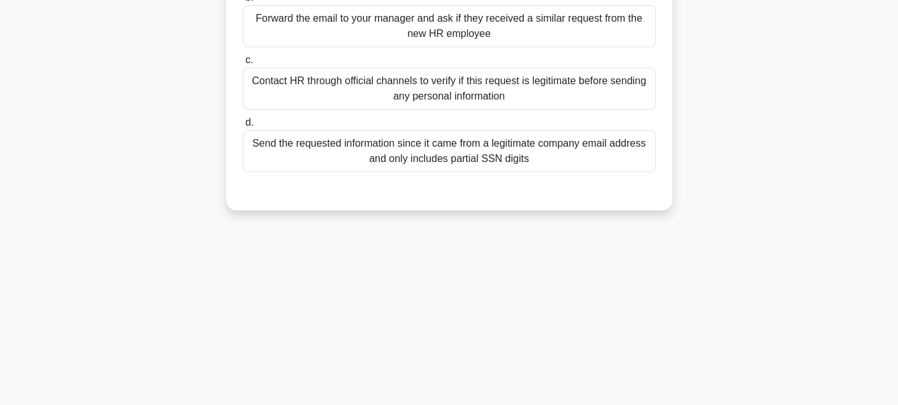
scroll to position [92, 0]
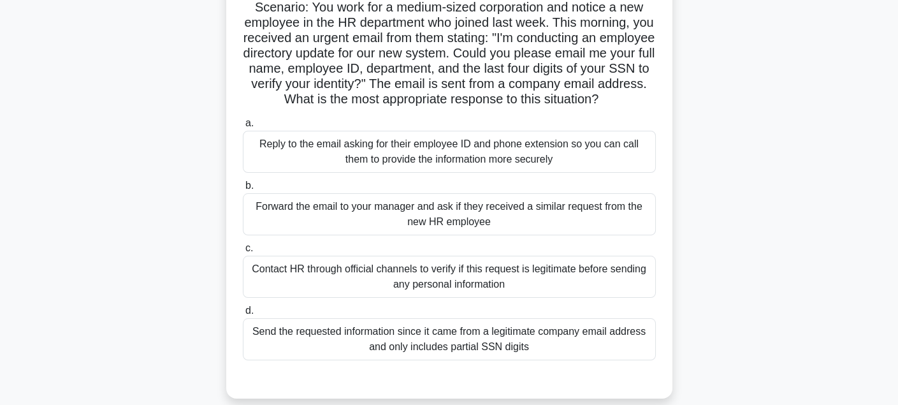
click at [584, 298] on div "Contact HR through official channels to verify if this request is legitimate be…" at bounding box center [449, 277] width 413 height 42
click at [243, 252] on input "c. Contact HR through official channels to verify if this request is legitimate…" at bounding box center [243, 248] width 0 height 8
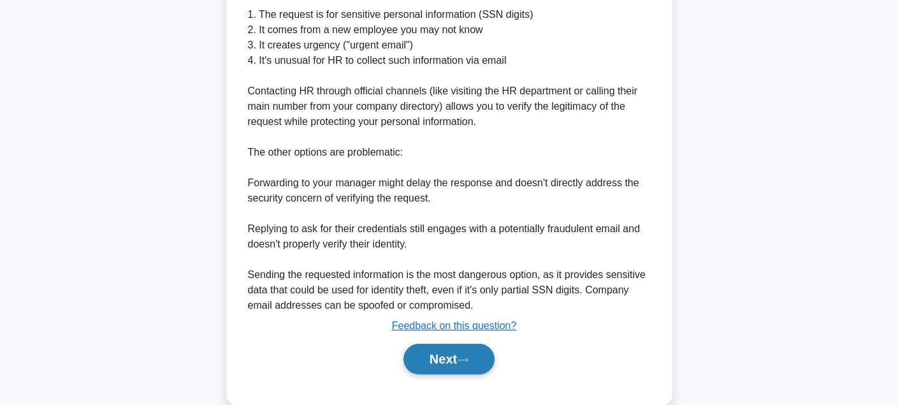
click at [467, 363] on button "Next" at bounding box center [448, 359] width 91 height 31
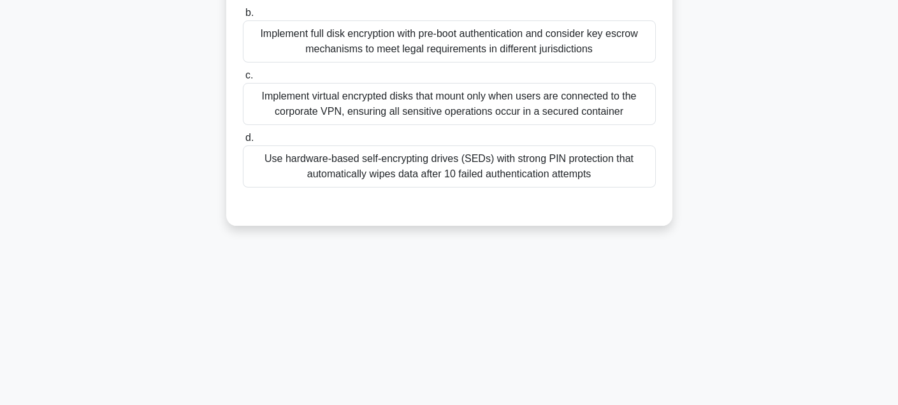
scroll to position [156, 0]
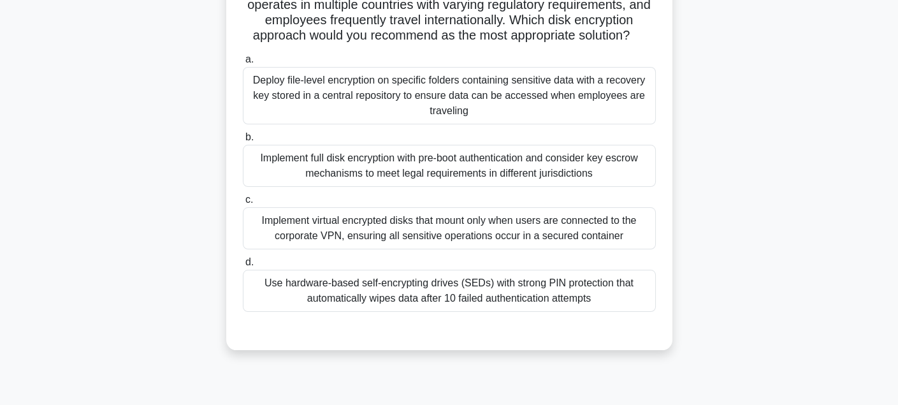
click at [606, 240] on div "Implement virtual encrypted disks that mount only when users are connected to t…" at bounding box center [449, 228] width 413 height 42
click at [243, 204] on input "c. Implement virtual encrypted disks that mount only when users are connected t…" at bounding box center [243, 200] width 0 height 8
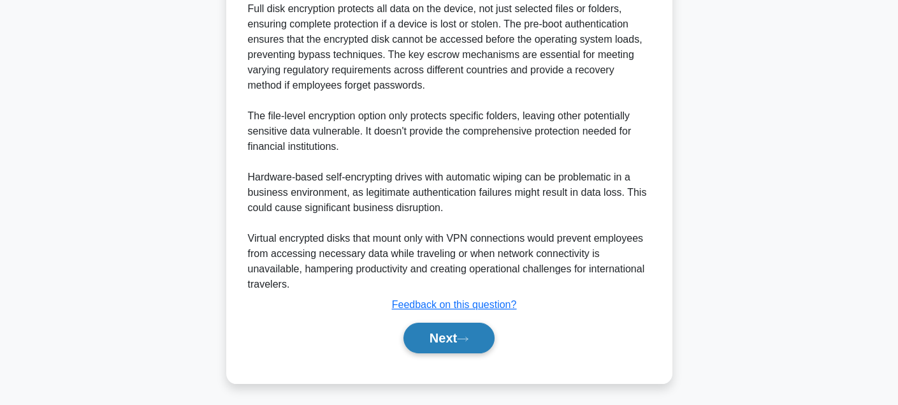
click at [463, 331] on button "Next" at bounding box center [448, 337] width 91 height 31
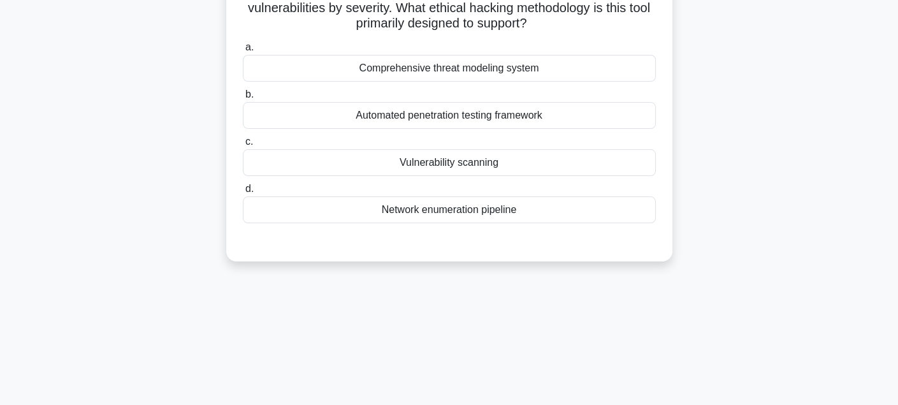
scroll to position [92, 0]
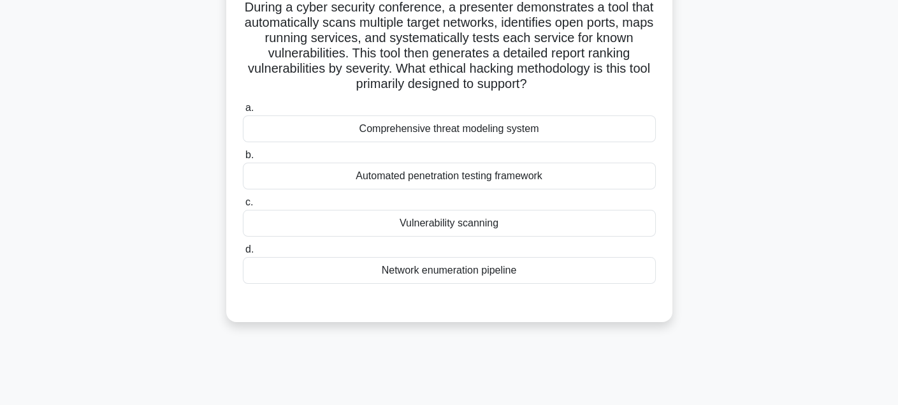
click at [485, 272] on div "Network enumeration pipeline" at bounding box center [449, 270] width 413 height 27
click at [243, 254] on input "d. Network enumeration pipeline" at bounding box center [243, 249] width 0 height 8
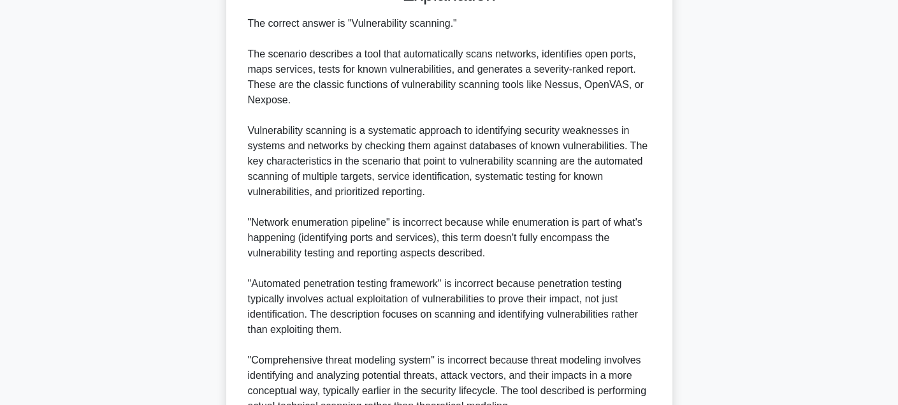
scroll to position [533, 0]
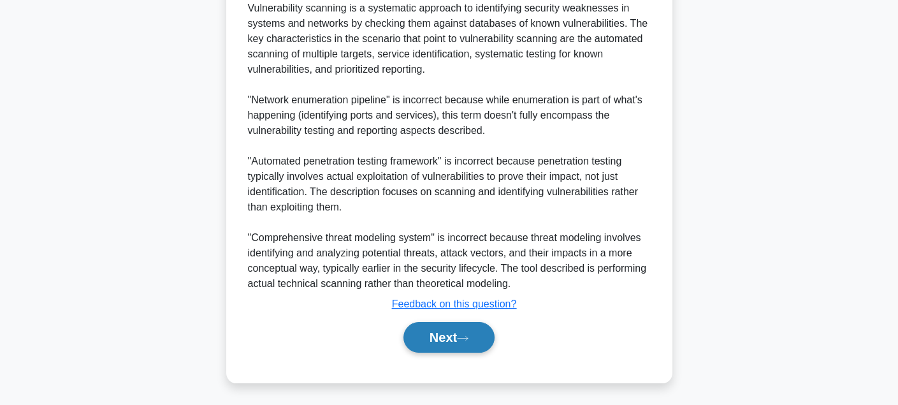
click at [439, 334] on button "Next" at bounding box center [448, 337] width 91 height 31
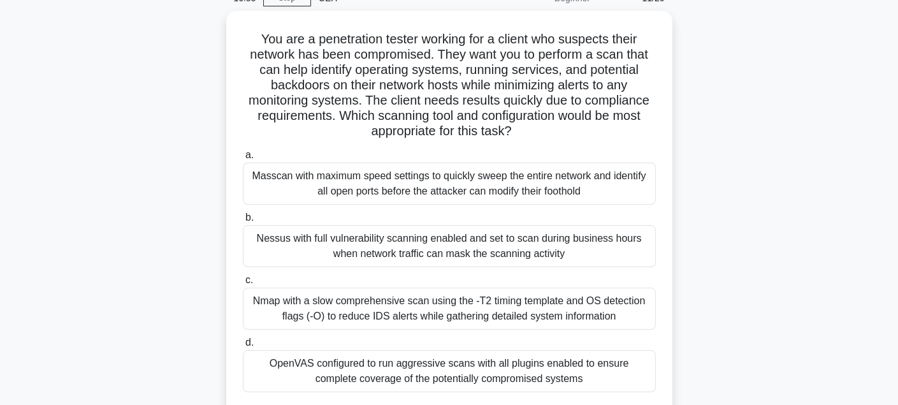
scroll to position [0, 0]
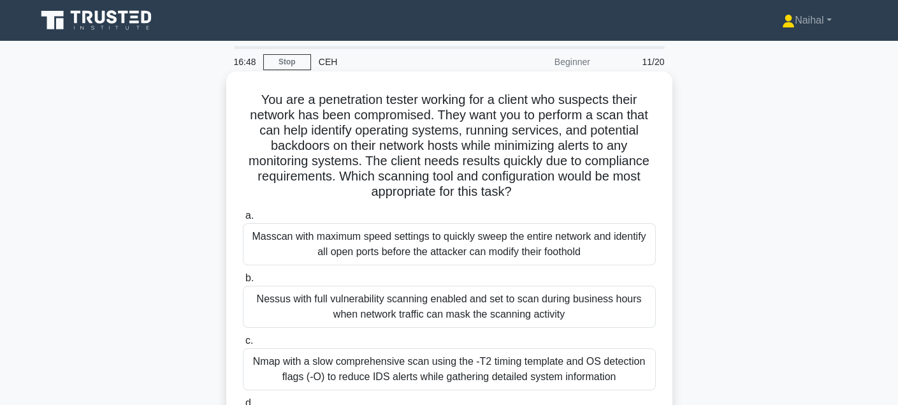
click at [501, 321] on div "Nessus with full vulnerability scanning enabled and set to scan during business…" at bounding box center [449, 307] width 413 height 42
click at [243, 282] on input "b. Nessus with full vulnerability scanning enabled and set to scan during busin…" at bounding box center [243, 278] width 0 height 8
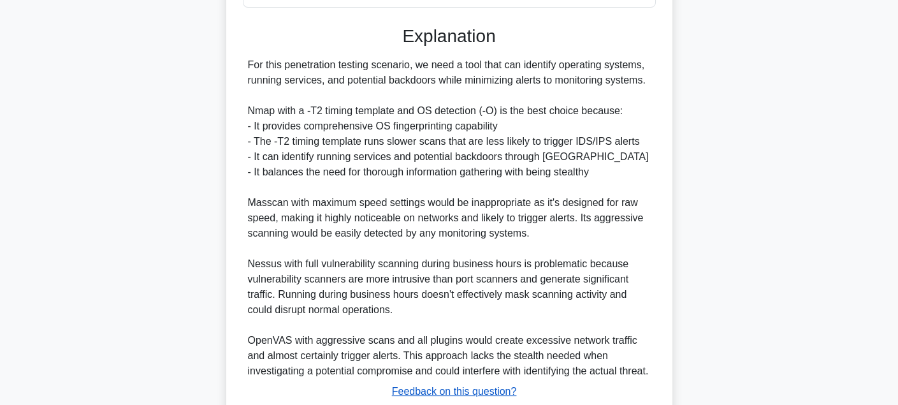
scroll to position [510, 0]
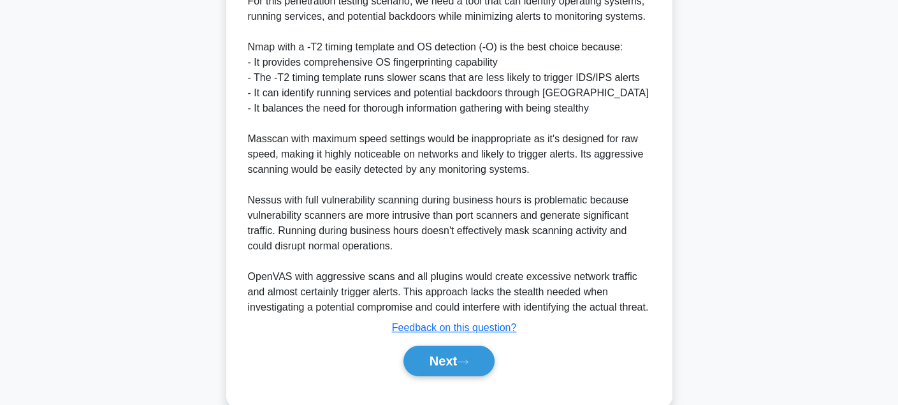
click at [457, 381] on div "Next" at bounding box center [449, 360] width 413 height 41
click at [460, 376] on button "Next" at bounding box center [448, 360] width 91 height 31
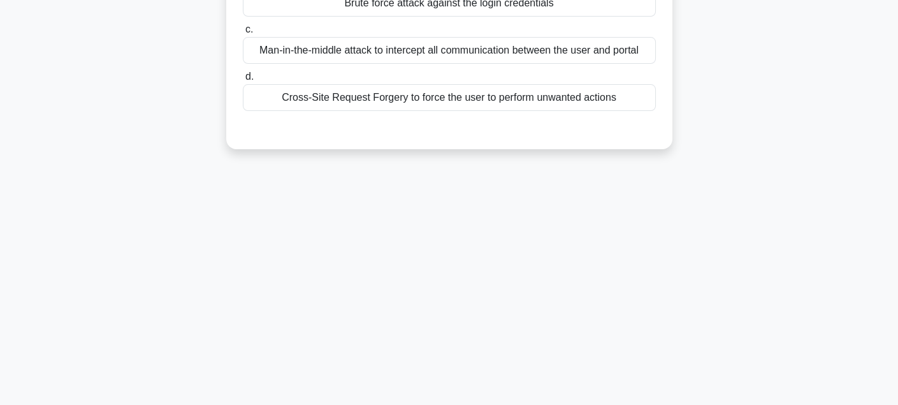
scroll to position [156, 0]
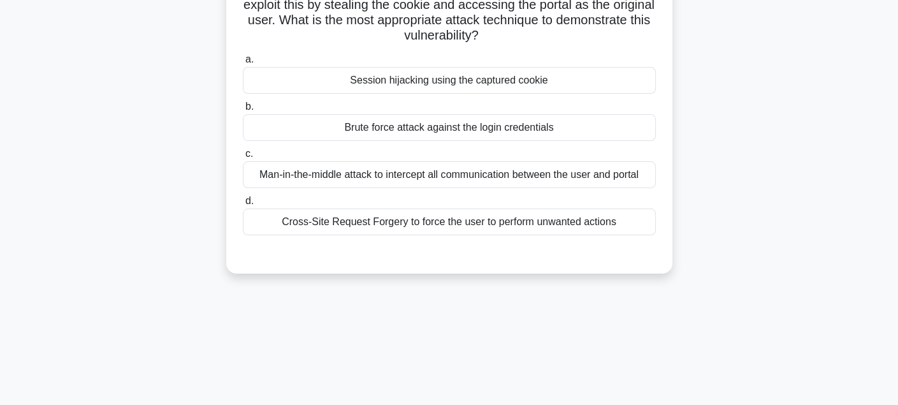
click at [410, 231] on div "Cross-Site Request Forgery to force the user to perform unwanted actions" at bounding box center [449, 221] width 413 height 27
click at [243, 205] on input "d. Cross-Site Request Forgery to force the user to perform unwanted actions" at bounding box center [243, 201] width 0 height 8
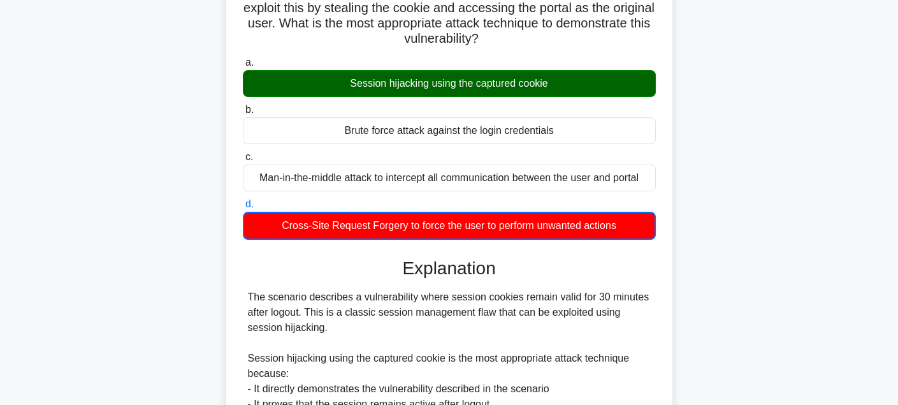
scroll to position [533, 0]
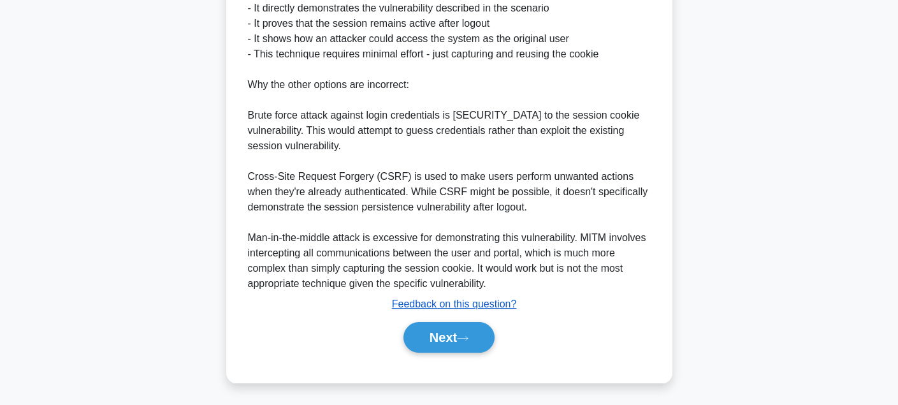
drag, startPoint x: 468, startPoint y: 285, endPoint x: 444, endPoint y: 298, distance: 26.8
click at [468, 286] on div "The scenario describes a vulnerability where session cookies remain valid for 3…" at bounding box center [449, 100] width 403 height 382
drag, startPoint x: 411, startPoint y: 346, endPoint x: 424, endPoint y: 334, distance: 17.6
click at [411, 345] on button "Next" at bounding box center [448, 337] width 91 height 31
click at [423, 333] on button "Next" at bounding box center [448, 337] width 91 height 31
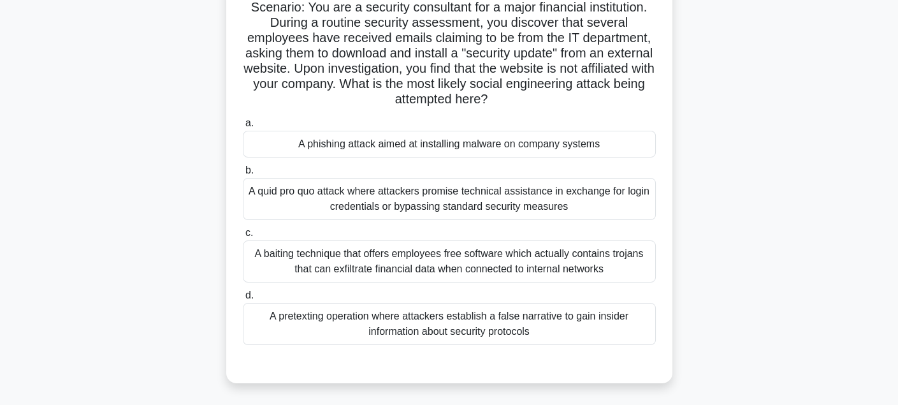
scroll to position [0, 0]
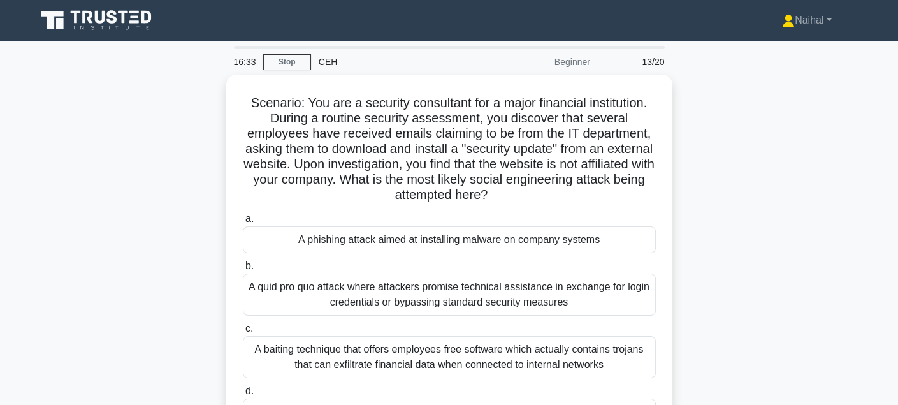
click at [279, 53] on div "16:33 Stop CEH Beginner 13/20" at bounding box center [449, 61] width 446 height 25
click at [287, 64] on link "Stop" at bounding box center [287, 62] width 48 height 16
